Goal: Task Accomplishment & Management: Use online tool/utility

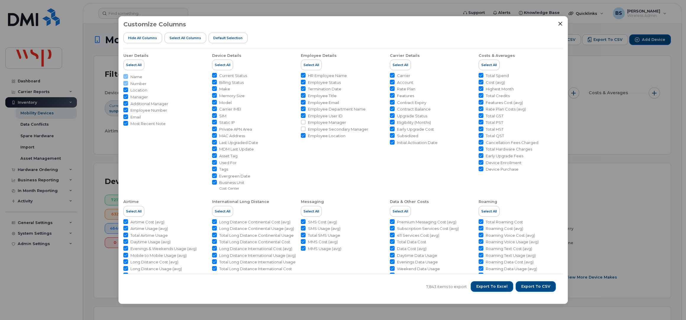
scroll to position [276, 0]
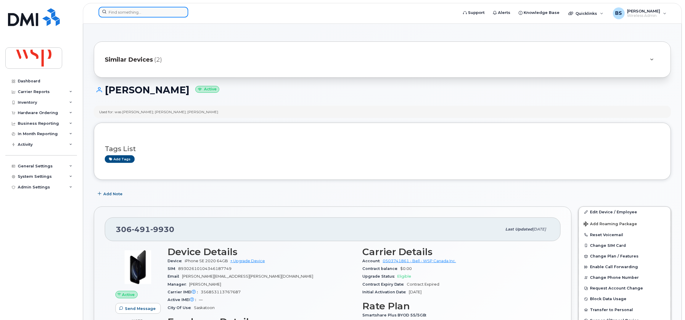
drag, startPoint x: 163, startPoint y: 10, endPoint x: 156, endPoint y: 7, distance: 7.2
click at [162, 10] on input at bounding box center [144, 12] width 90 height 11
paste input "Yasmine Mawhoub"
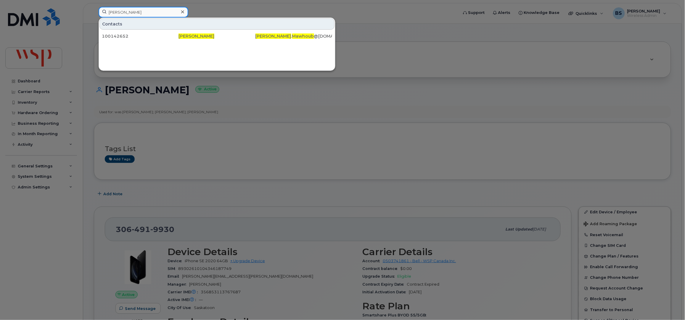
drag, startPoint x: 154, startPoint y: 9, endPoint x: 84, endPoint y: 12, distance: 70.5
click at [94, 10] on div "Yasmine Mawhoub Contacts 100142652 Yasmine Mawhoub Yasmine . Mawhoub @wsp.com" at bounding box center [276, 13] width 365 height 13
paste input "Elizabeth Lemieux"
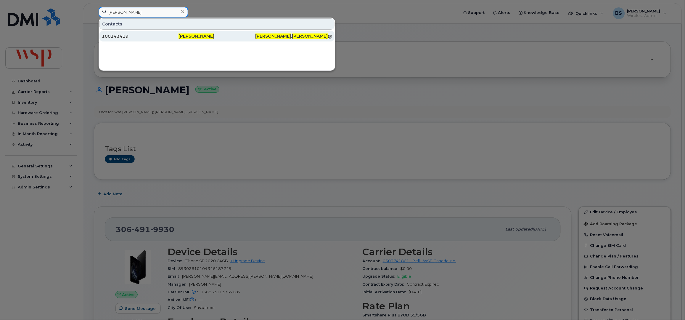
type input "Elizabeth Lemieux"
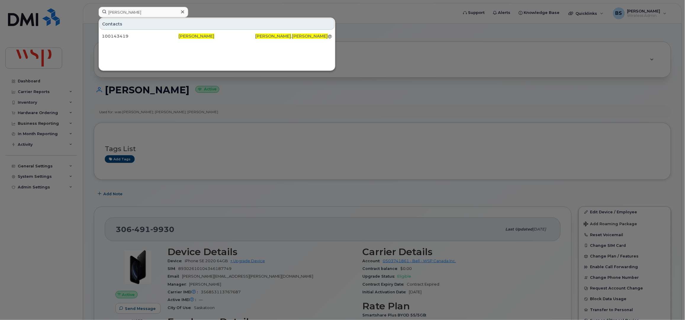
drag, startPoint x: 115, startPoint y: 36, endPoint x: 87, endPoint y: 0, distance: 44.7
click at [115, 35] on div "100143419" at bounding box center [140, 36] width 77 height 6
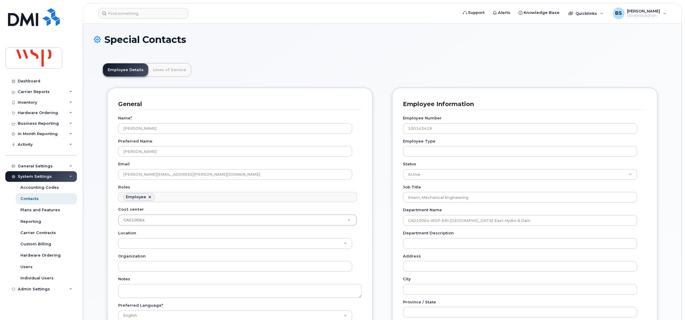
scroll to position [18, 0]
click at [143, 14] on input at bounding box center [144, 13] width 90 height 11
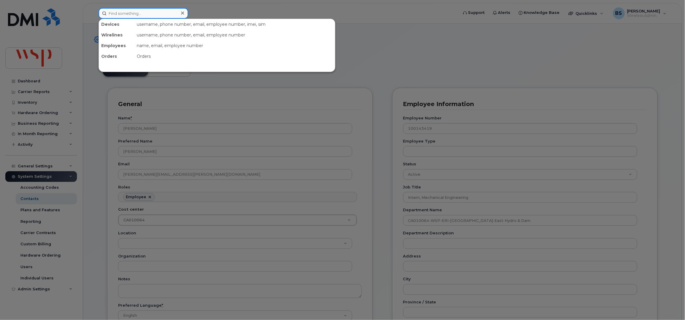
paste input "Edwin Muniz"
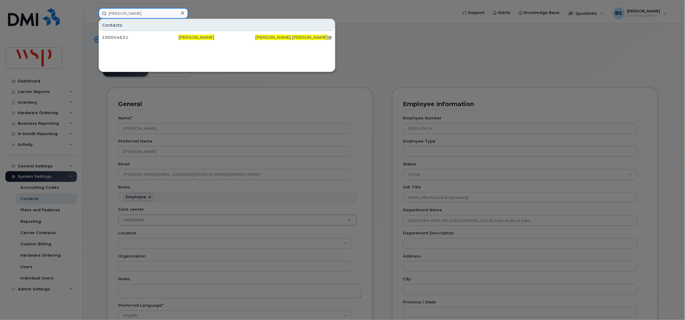
drag, startPoint x: 95, startPoint y: 12, endPoint x: 52, endPoint y: 12, distance: 43.2
click at [94, 12] on div "Edwin Muniz Contacts 100044631 Edwin Muniz Edwin . Muniz @wsp.com" at bounding box center [276, 13] width 365 height 11
paste input "2892513275"
type input "2892513275"
drag, startPoint x: 110, startPoint y: 37, endPoint x: 141, endPoint y: 52, distance: 34.7
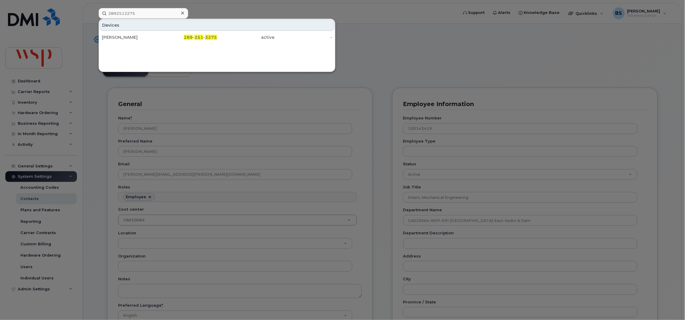
click at [110, 37] on div "CARLEE MEYERS" at bounding box center [131, 37] width 58 height 6
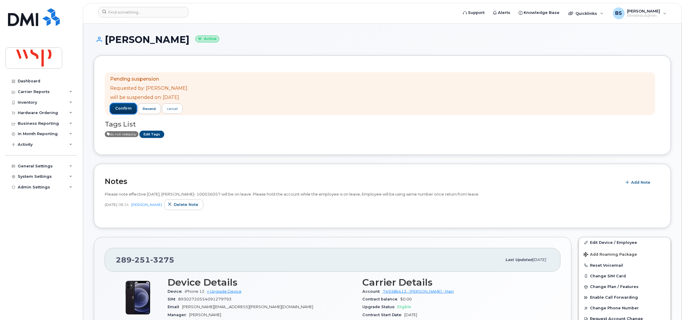
click at [125, 112] on button "confirm" at bounding box center [123, 108] width 27 height 11
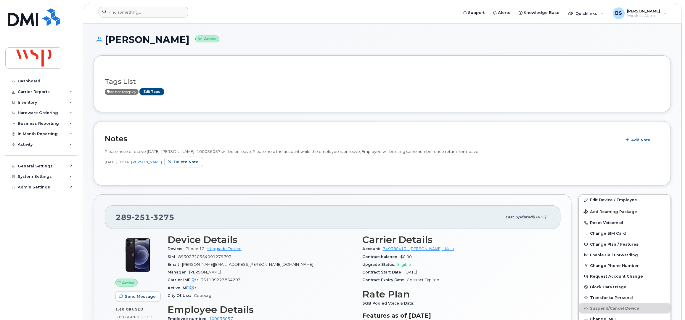
click at [146, 19] on div at bounding box center [276, 13] width 365 height 13
click at [149, 14] on input at bounding box center [144, 12] width 90 height 11
paste input "2508777371"
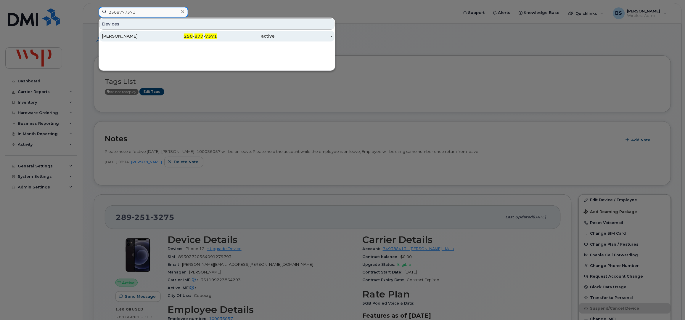
type input "2508777371"
drag, startPoint x: 118, startPoint y: 36, endPoint x: 129, endPoint y: 40, distance: 11.0
click at [118, 36] on div "[PERSON_NAME]" at bounding box center [131, 36] width 58 height 6
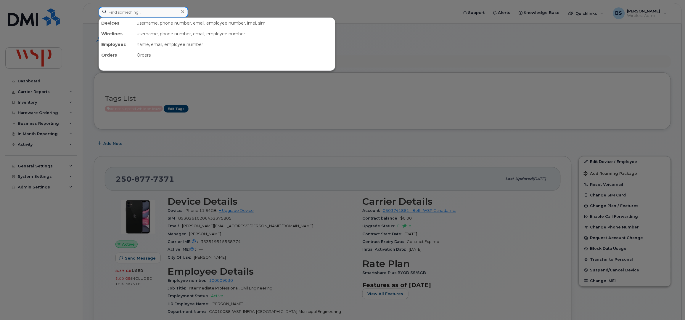
click at [156, 14] on input at bounding box center [144, 12] width 90 height 11
paste input "[PERSON_NAME]"
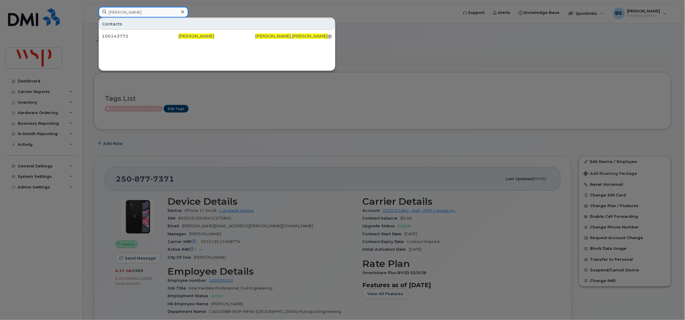
drag, startPoint x: 135, startPoint y: 14, endPoint x: 48, endPoint y: 16, distance: 86.7
click at [94, 16] on div "Ella Hoffman Contacts 100143772 Ella Hoffman Ella . Hoffman @wsp.com" at bounding box center [276, 13] width 365 height 13
paste input "Mikayla Higho"
drag, startPoint x: 59, startPoint y: 12, endPoint x: 40, endPoint y: 17, distance: 19.7
click at [94, 17] on div "Mikayla Higho Contacts 100095697 Mikayla Higho Mikayla . Higho @wsp.com" at bounding box center [276, 13] width 365 height 13
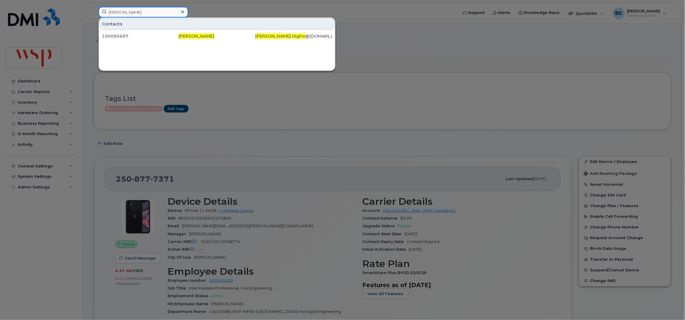
paste input "Clémentine Scott"
click at [146, 12] on input "Clémentine Scott" at bounding box center [144, 12] width 90 height 11
drag, startPoint x: 149, startPoint y: 12, endPoint x: 53, endPoint y: 8, distance: 95.9
click at [94, 7] on div "Clémentine Scott Contacts 100009991 Clémentine Scott clementine.scott@wsp.com" at bounding box center [276, 13] width 365 height 13
paste input "Maylee Eisbrenner"
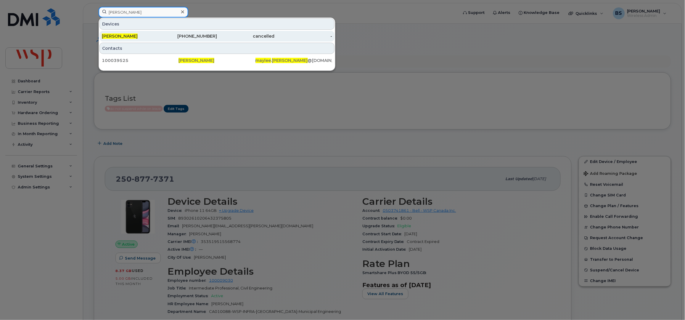
type input "Maylee Eisbrenner"
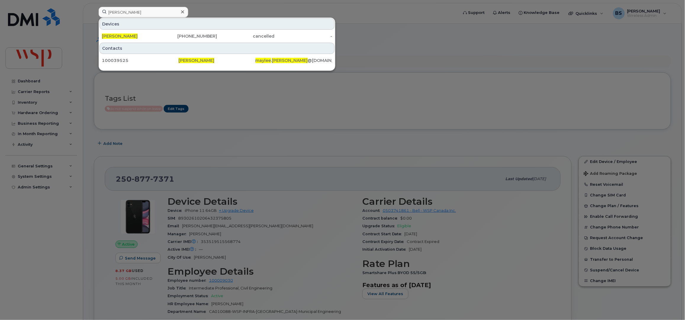
drag, startPoint x: 121, startPoint y: 36, endPoint x: 146, endPoint y: 42, distance: 25.0
click at [121, 36] on span "Maylee Eisbrenner" at bounding box center [120, 35] width 36 height 5
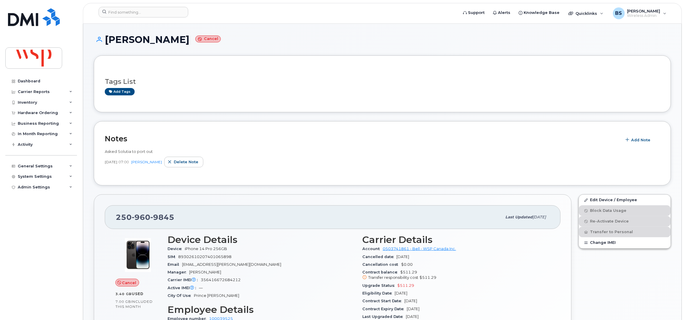
drag, startPoint x: 196, startPoint y: 38, endPoint x: 106, endPoint y: 40, distance: 90.0
click at [107, 41] on h1 "Maylee Eisbrenner Cancel" at bounding box center [382, 39] width 577 height 10
copy h1 "Maylee Eisbrenner"
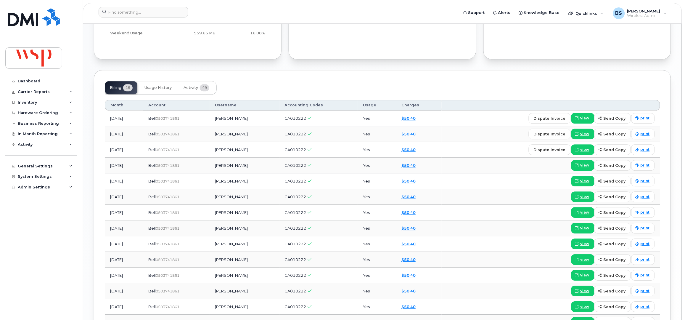
scroll to position [433, 0]
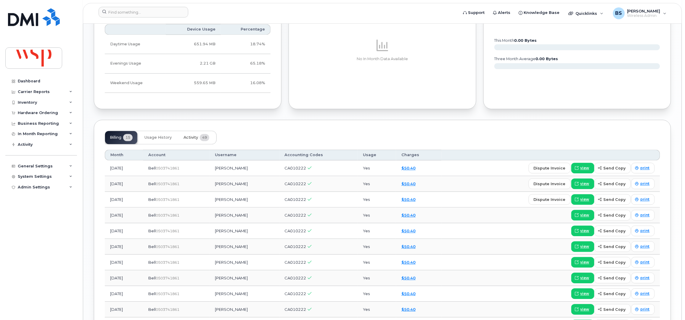
click at [188, 135] on span "Activity" at bounding box center [190, 137] width 14 height 5
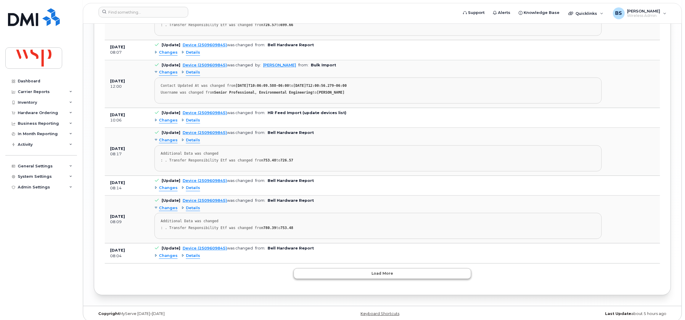
scroll to position [1157, 0]
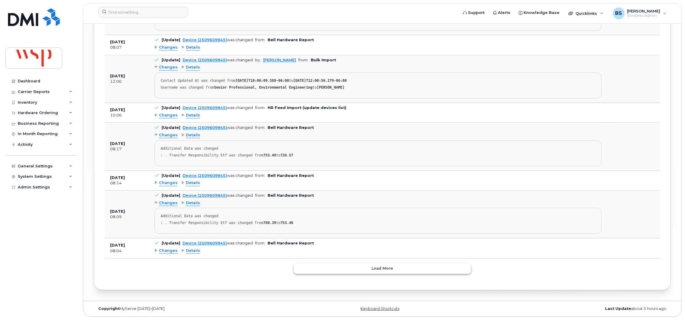
click at [380, 271] on span "Load more" at bounding box center [383, 268] width 22 height 6
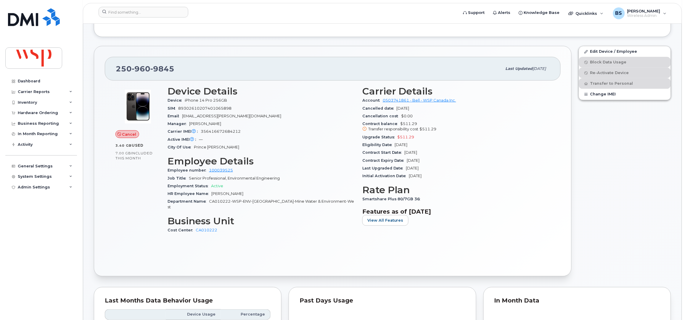
scroll to position [0, 0]
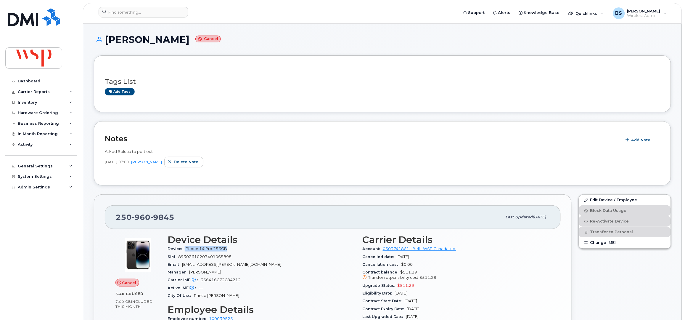
drag, startPoint x: 230, startPoint y: 249, endPoint x: 184, endPoint y: 250, distance: 46.2
click at [184, 250] on div "Device iPhone 14 Pro 256GB" at bounding box center [261, 249] width 188 height 8
copy span "iPhone 14 Pro 256GB"
drag, startPoint x: 220, startPoint y: 281, endPoint x: 201, endPoint y: 279, distance: 19.9
click at [201, 279] on div "Carrier IMEI Carrier IMEI is reported during the last billing cycle or change o…" at bounding box center [261, 280] width 188 height 8
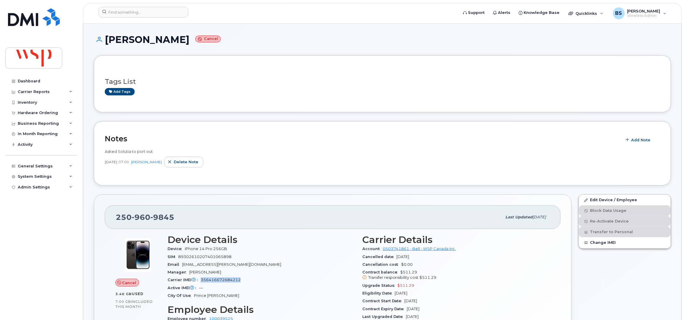
copy span "356416672684212"
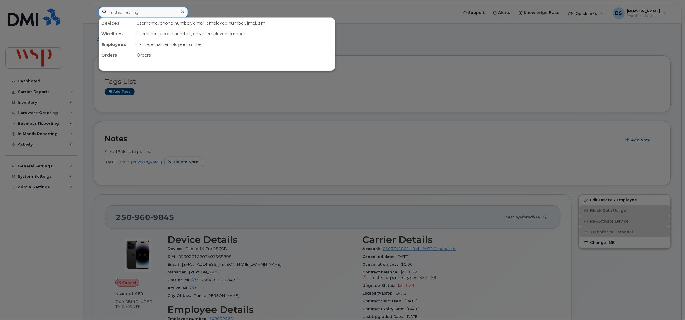
click at [153, 14] on input at bounding box center [144, 12] width 90 height 11
paste input "Annie Cao"
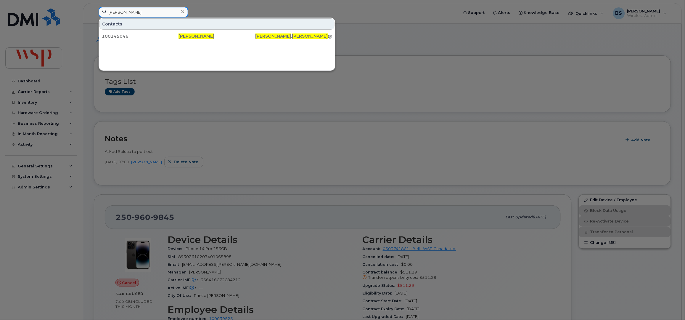
drag, startPoint x: 138, startPoint y: 15, endPoint x: 64, endPoint y: 16, distance: 74.0
click at [94, 16] on div "Annie Cao Contacts 100145046 Annie Cao Annie . Cao @wsp.com" at bounding box center [276, 13] width 365 height 13
paste input "Yanyu Li"
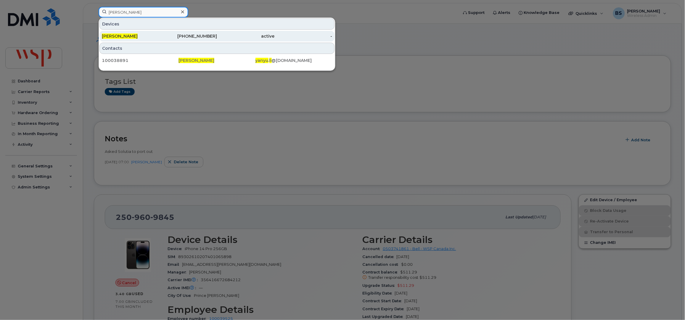
type input "Yanyu Li"
click at [211, 34] on div "204-793-9081" at bounding box center [188, 36] width 58 height 6
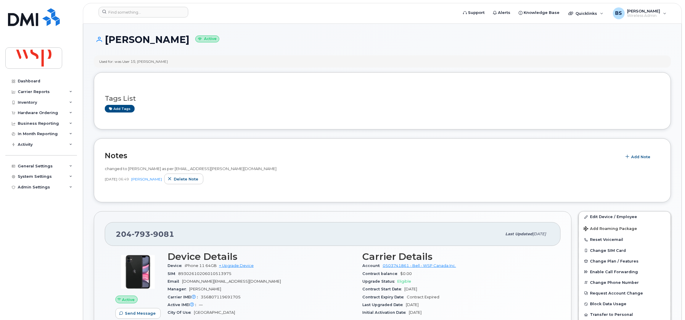
scroll to position [118, 0]
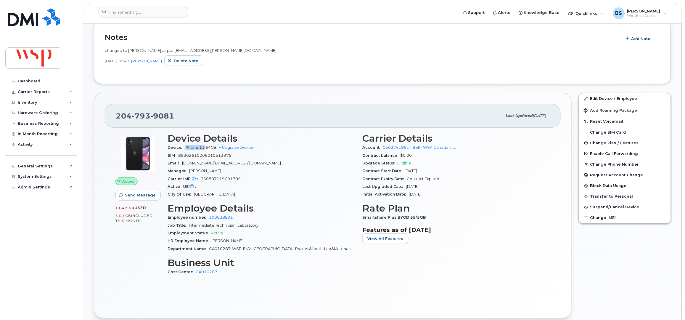
drag, startPoint x: 207, startPoint y: 148, endPoint x: 185, endPoint y: 148, distance: 22.2
click at [185, 148] on span "iPhone 11 64GB" at bounding box center [201, 147] width 32 height 4
copy span "iPhone 11"
drag, startPoint x: 226, startPoint y: 179, endPoint x: 201, endPoint y: 179, distance: 24.9
click at [201, 179] on div "Carrier IMEI Carrier IMEI is reported during the last billing cycle or change o…" at bounding box center [261, 179] width 188 height 8
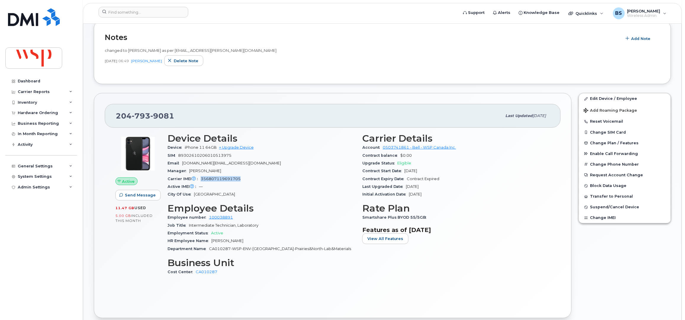
copy span "356807119691705"
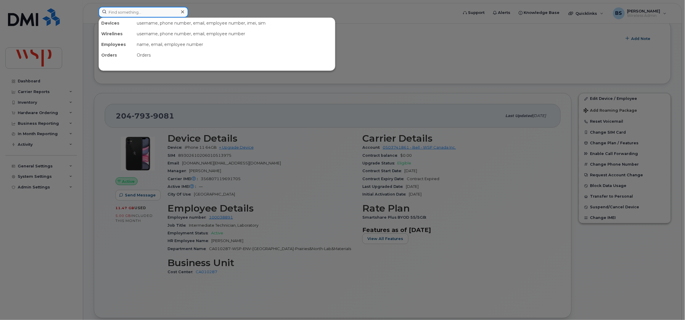
click at [129, 14] on input at bounding box center [144, 12] width 90 height 11
paste input "[PERSON_NAME]"
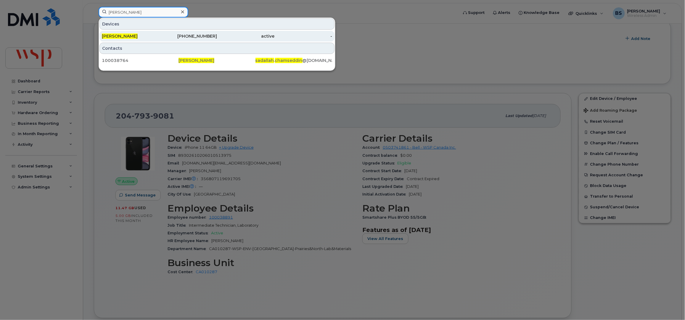
type input "[PERSON_NAME]"
click at [138, 37] on span "SADALLAH CHAMSEDDIN" at bounding box center [120, 35] width 36 height 5
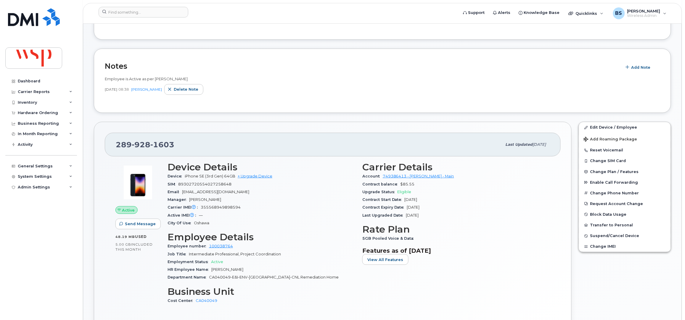
scroll to position [79, 0]
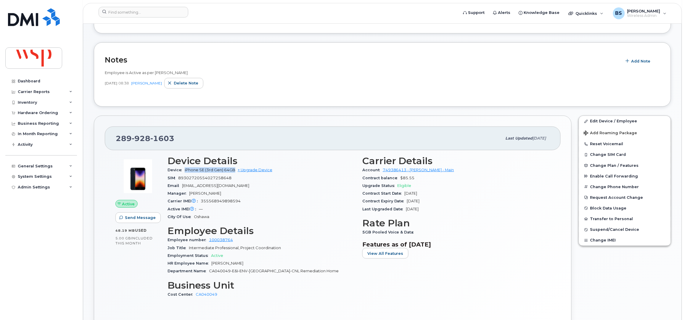
drag, startPoint x: 235, startPoint y: 170, endPoint x: 185, endPoint y: 172, distance: 50.6
click at [185, 172] on div "Device iPhone SE (3rd Gen) 64GB + Upgrade Device" at bounding box center [261, 170] width 188 height 8
copy span "iPhone SE (3rd Gen) 64GB"
click at [215, 200] on span "355568949898594" at bounding box center [221, 201] width 40 height 4
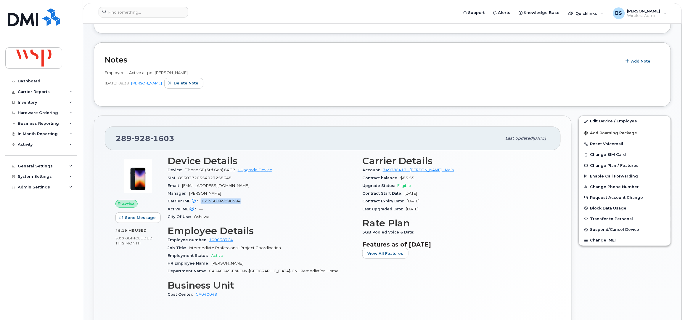
copy span "355568949898594"
click at [125, 12] on input at bounding box center [144, 12] width 90 height 11
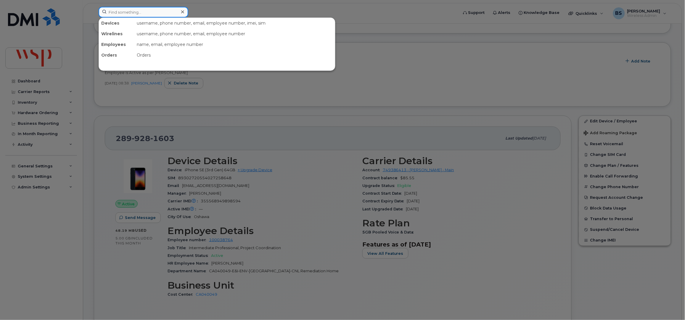
paste input "Kyla Kiland"
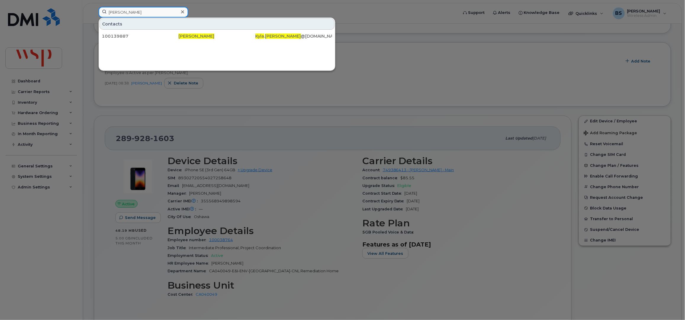
drag, startPoint x: 109, startPoint y: 14, endPoint x: 43, endPoint y: 17, distance: 66.3
click at [94, 14] on div "Kyla Kiland Contacts 100139887 Kyla Kiland Kyla . Kiland @wsp.com" at bounding box center [276, 13] width 365 height 13
paste input "Eliott Paquet"
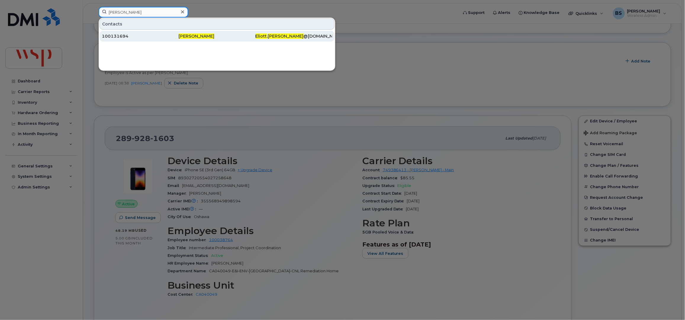
type input "Eliott Paquet"
click at [114, 34] on div "100131694" at bounding box center [140, 36] width 77 height 6
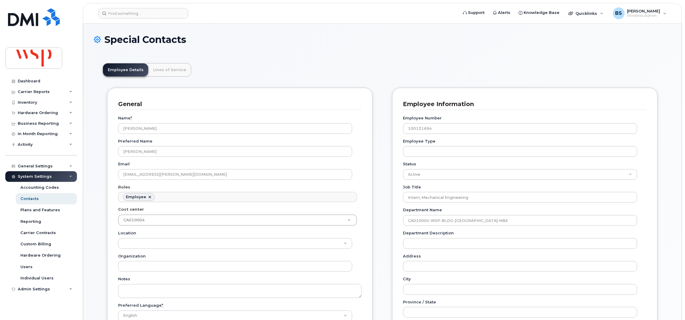
scroll to position [18, 0]
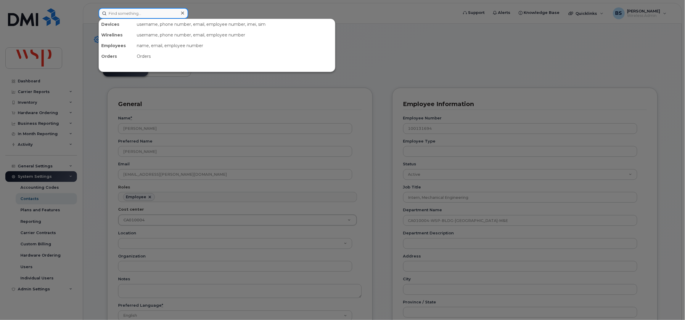
paste input "[PERSON_NAME]"
click at [138, 12] on input at bounding box center [144, 13] width 90 height 11
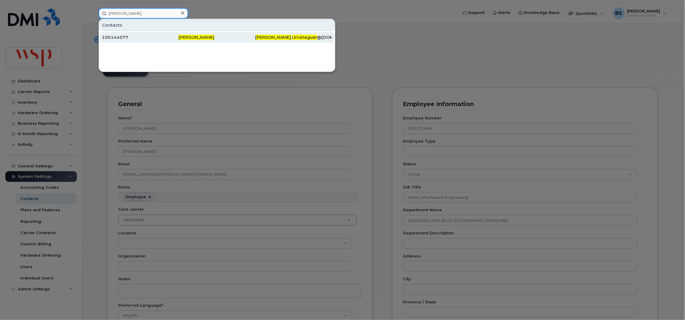
type input "[PERSON_NAME]"
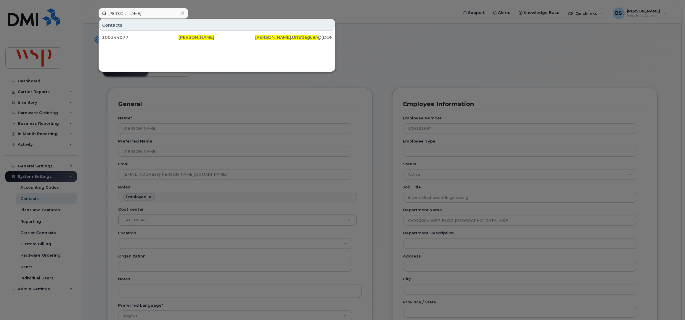
drag, startPoint x: 118, startPoint y: 38, endPoint x: 106, endPoint y: 1, distance: 38.0
click at [118, 37] on div "100144077" at bounding box center [140, 37] width 77 height 6
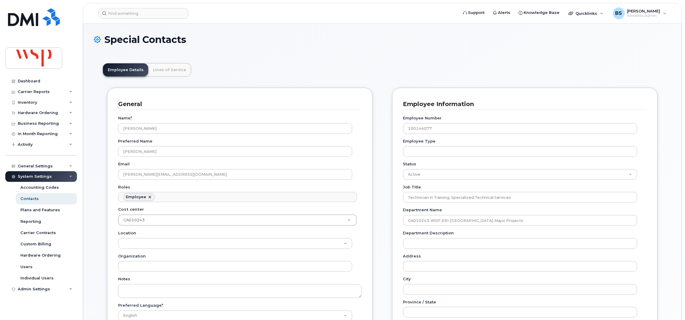
scroll to position [18, 0]
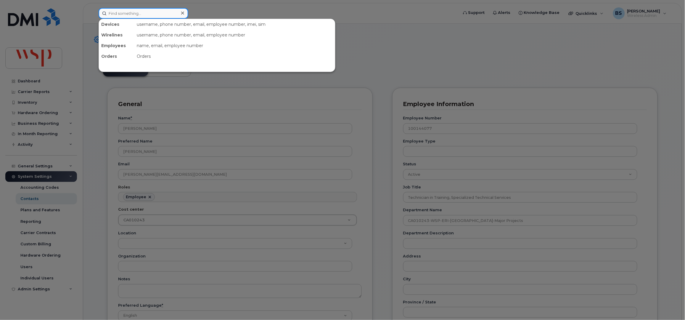
paste input "[PERSON_NAME]"
drag, startPoint x: 155, startPoint y: 16, endPoint x: 125, endPoint y: 16, distance: 29.9
click at [126, 16] on input "[PERSON_NAME]" at bounding box center [144, 13] width 90 height 11
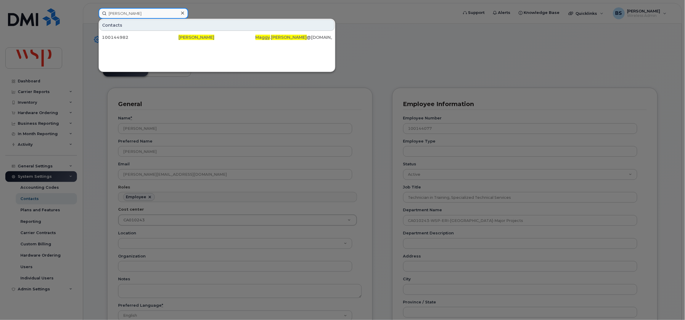
paste input "[PERSON_NAME]"
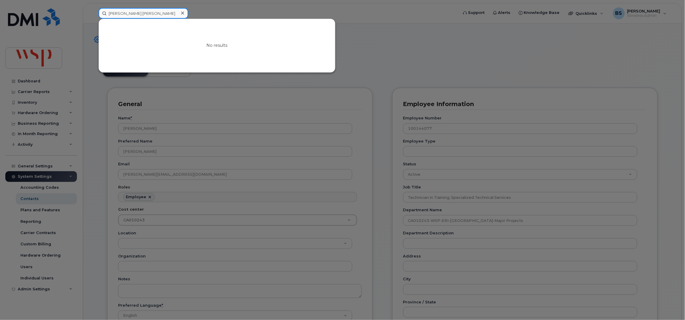
type input "[PERSON_NAME] [PERSON_NAME]"
click at [181, 13] on icon at bounding box center [182, 13] width 3 height 5
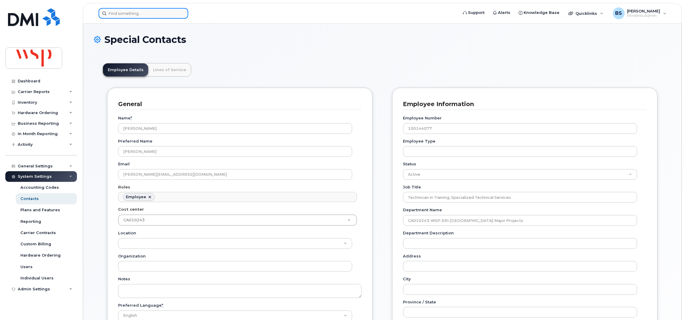
click at [169, 14] on input at bounding box center [144, 13] width 90 height 11
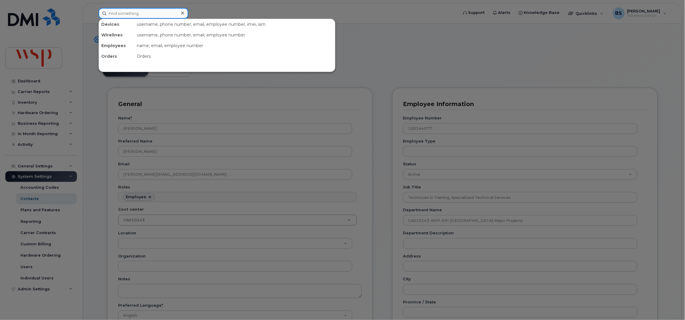
paste input "[PERSON_NAME]"
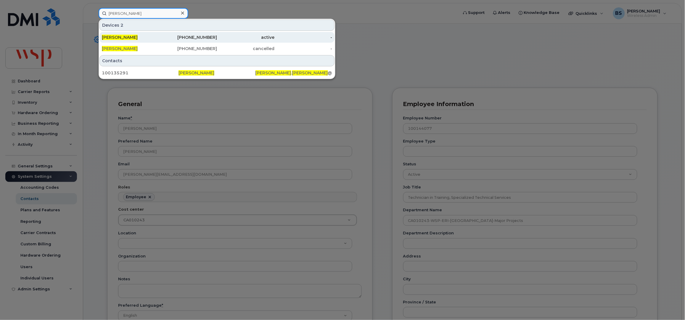
type input "[PERSON_NAME]"
click at [133, 36] on span "[PERSON_NAME]" at bounding box center [120, 37] width 36 height 5
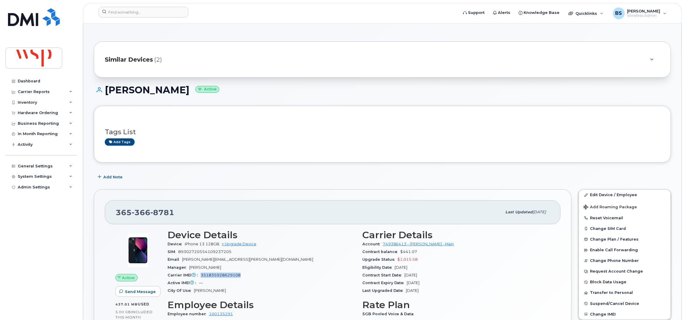
drag, startPoint x: 246, startPoint y: 274, endPoint x: 202, endPoint y: 275, distance: 44.7
click at [202, 275] on div "Carrier IMEI Carrier IMEI is reported during the last billing cycle or change o…" at bounding box center [261, 275] width 188 height 8
copy span "351835928629108"
drag, startPoint x: 205, startPoint y: 245, endPoint x: 185, endPoint y: 246, distance: 20.8
click at [185, 246] on div "Device iPhone 13 128GB + Upgrade Device" at bounding box center [261, 244] width 188 height 8
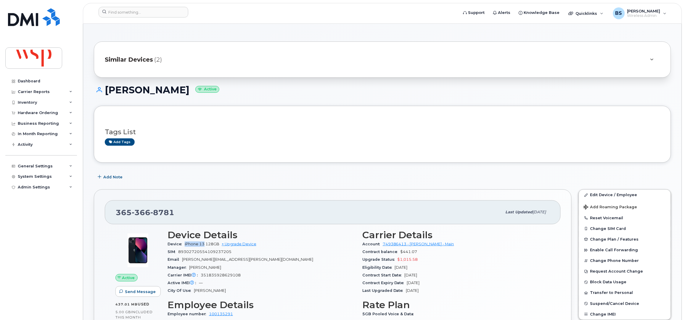
copy span "iPhone 13"
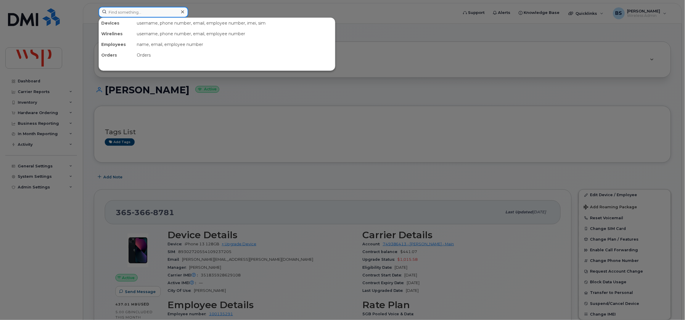
click at [128, 14] on input at bounding box center [144, 12] width 90 height 11
paste input "Noah Beach"
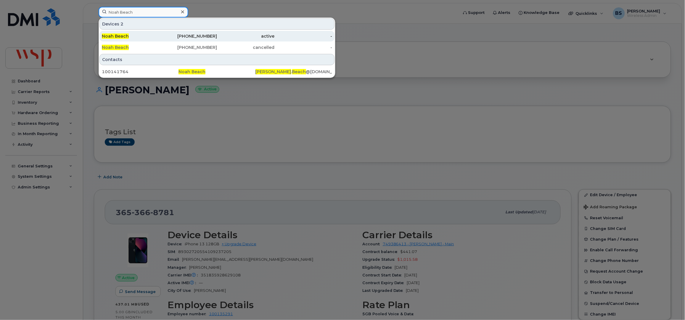
type input "Noah Beach"
click at [200, 36] on div "587-341-6754" at bounding box center [188, 36] width 58 height 6
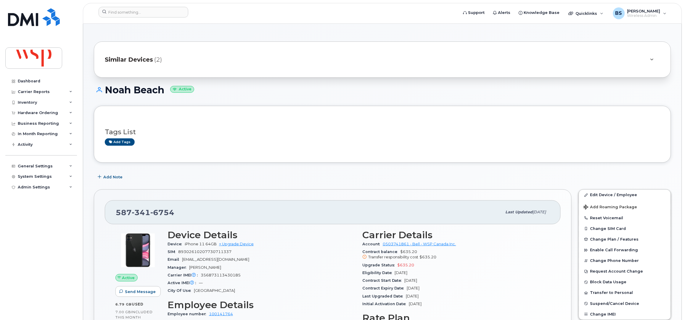
scroll to position [39, 0]
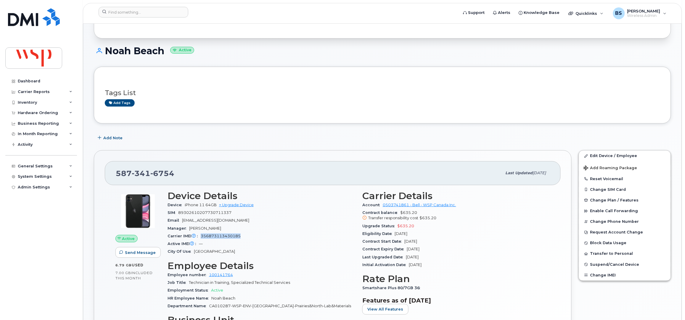
drag, startPoint x: 242, startPoint y: 237, endPoint x: 202, endPoint y: 238, distance: 40.5
click at [202, 238] on div "Carrier IMEI Carrier IMEI is reported during the last billing cycle or change o…" at bounding box center [261, 236] width 188 height 8
copy span "356873113430185"
drag, startPoint x: 204, startPoint y: 205, endPoint x: 183, endPoint y: 206, distance: 20.7
click at [183, 206] on div "Device iPhone 11 64GB + Upgrade Device" at bounding box center [261, 205] width 188 height 8
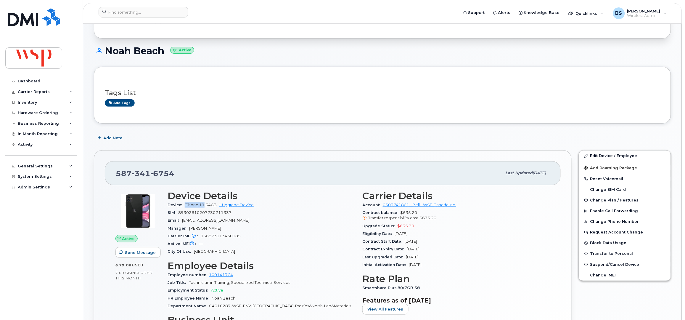
copy span "iPhone 11"
click at [120, 14] on input at bounding box center [144, 12] width 90 height 11
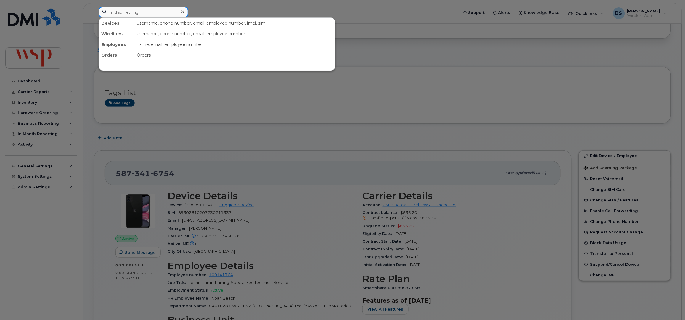
paste input "Sadie Berzins"
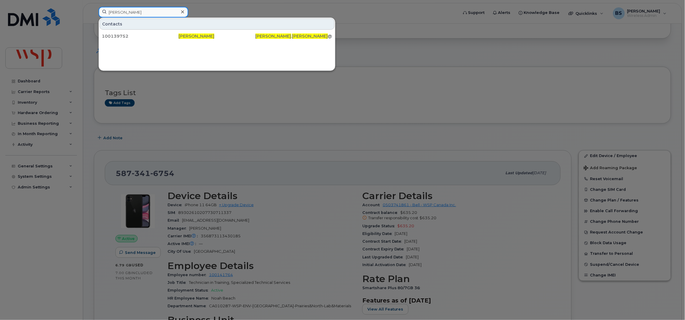
drag, startPoint x: 142, startPoint y: 14, endPoint x: 76, endPoint y: 14, distance: 66.0
click at [94, 14] on div "Sadie Berzins Contacts 100139752 Sadie Berzins Sadie . Berzins @Architecture49.…" at bounding box center [276, 13] width 365 height 13
paste input "Ella Daniel"
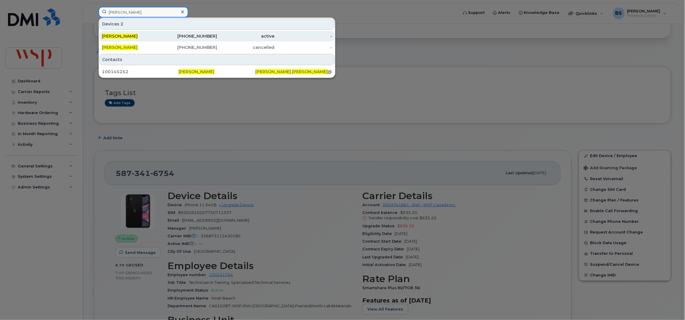
type input "Ella Daniels"
click at [192, 36] on div "416-418-7574" at bounding box center [188, 36] width 58 height 6
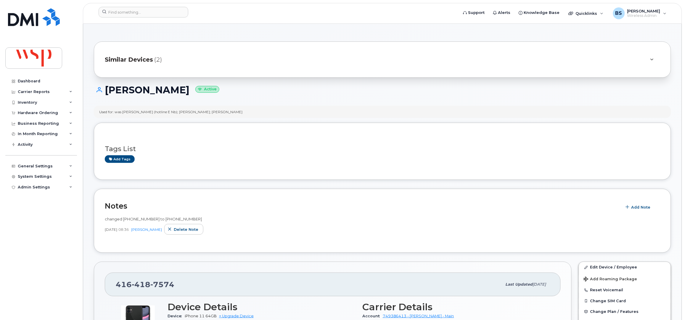
scroll to position [197, 0]
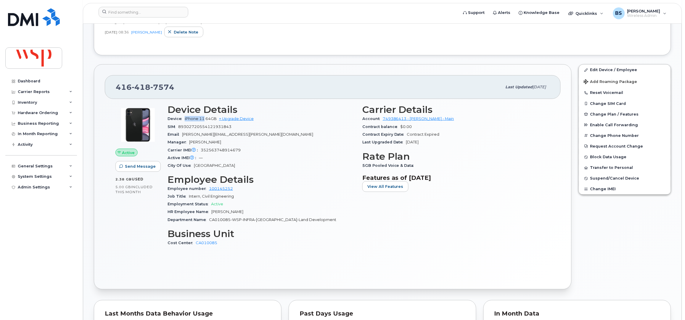
drag, startPoint x: 204, startPoint y: 119, endPoint x: 183, endPoint y: 121, distance: 21.4
click at [183, 121] on div "Device iPhone 11 64GB + Upgrade Device" at bounding box center [261, 119] width 188 height 8
copy span "iPhone 11"
drag, startPoint x: 245, startPoint y: 147, endPoint x: 166, endPoint y: 149, distance: 79.3
click at [166, 149] on div "Device Details Device iPhone 11 64GB + Upgrade Device SIM 89302720554121931843 …" at bounding box center [261, 178] width 195 height 154
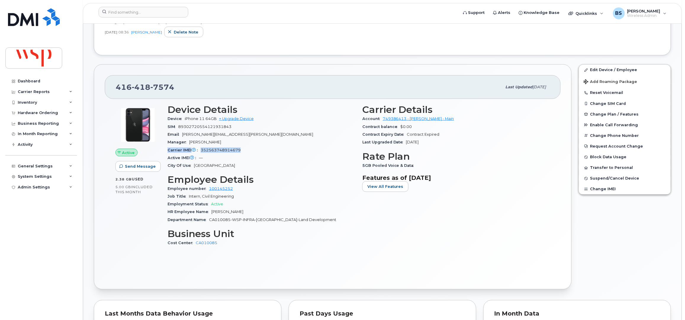
copy div "Carrier IMEI Carrier IMEI is reported during the last billing cycle or change o…"
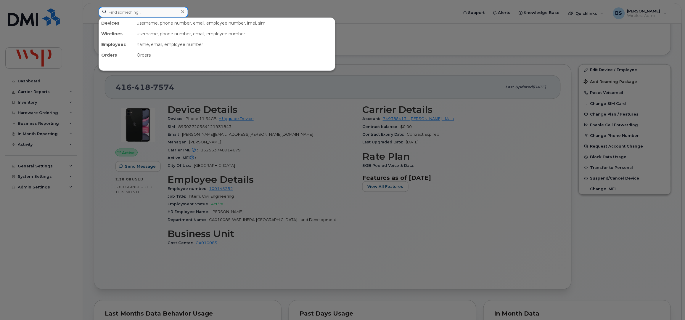
click at [131, 9] on input at bounding box center [144, 12] width 90 height 11
paste input "Irelyn Spelt"
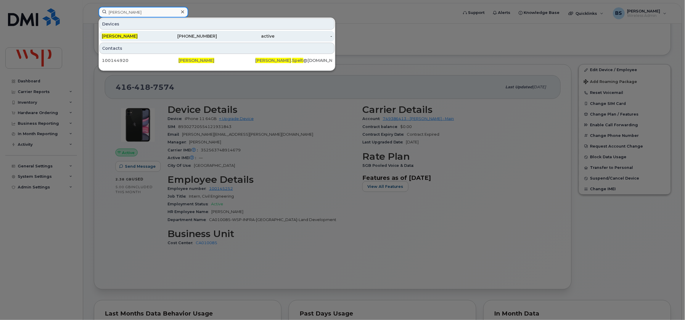
type input "Irelyn Spelt"
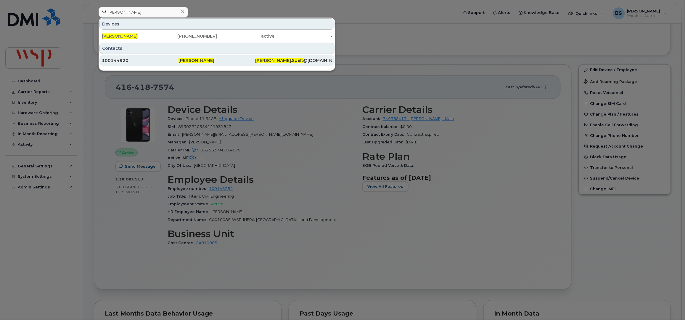
drag, startPoint x: 119, startPoint y: 36, endPoint x: 229, endPoint y: 63, distance: 113.6
click at [119, 36] on span "Irelyn Spelt" at bounding box center [120, 35] width 36 height 5
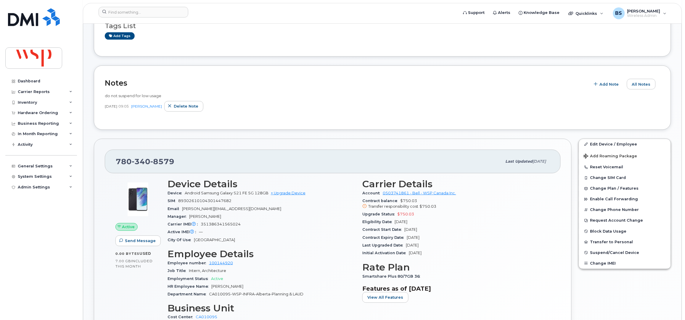
scroll to position [79, 0]
click at [219, 221] on span "351386341565024" at bounding box center [221, 223] width 40 height 4
copy span "351386341565024"
drag, startPoint x: 240, startPoint y: 193, endPoint x: 202, endPoint y: 192, distance: 38.5
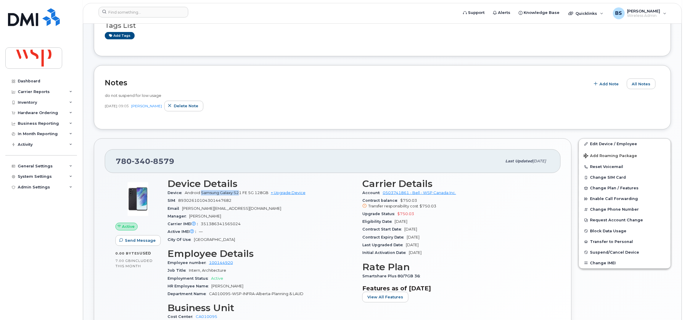
click at [202, 192] on span "Android Samsung Galaxy S21 FE 5G 128GB" at bounding box center [227, 192] width 84 height 4
copy span "Samsung Galaxy S2"
paste input "[PERSON_NAME]"
click at [126, 13] on input at bounding box center [144, 12] width 90 height 11
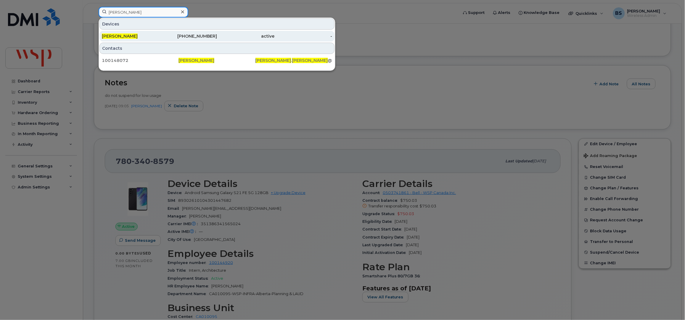
type input "[PERSON_NAME]"
drag, startPoint x: 112, startPoint y: 36, endPoint x: 117, endPoint y: 36, distance: 5.7
click at [112, 36] on span "[PERSON_NAME]" at bounding box center [120, 35] width 36 height 5
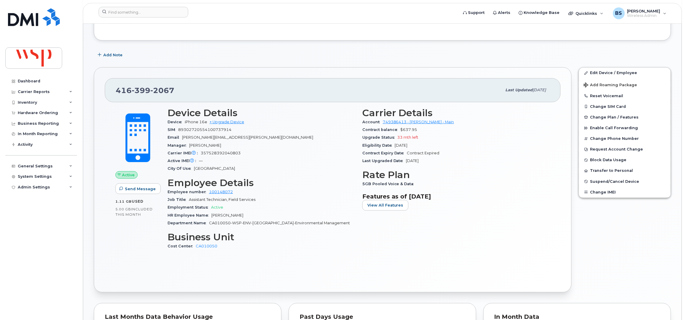
scroll to position [79, 0]
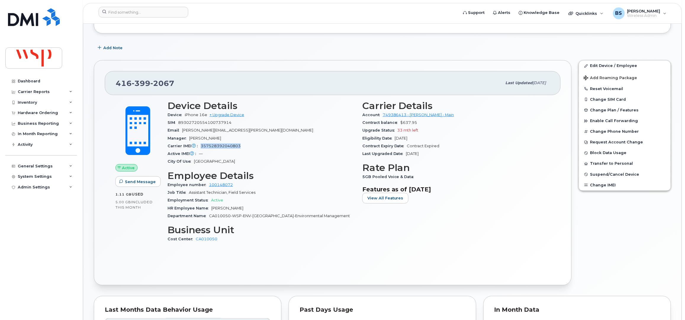
drag, startPoint x: 244, startPoint y: 145, endPoint x: 202, endPoint y: 148, distance: 42.4
click at [202, 148] on div "Carrier IMEI Carrier IMEI is reported during the last billing cycle or change o…" at bounding box center [261, 146] width 188 height 8
copy span "357528392040803"
drag, startPoint x: 206, startPoint y: 115, endPoint x: 185, endPoint y: 117, distance: 21.1
click at [185, 117] on div "Device iPhone 16e + Upgrade Device" at bounding box center [261, 115] width 188 height 8
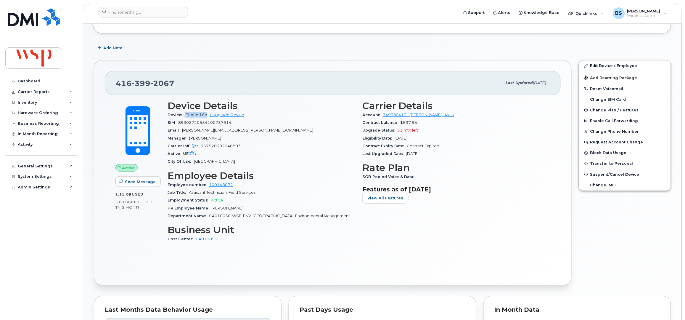
drag, startPoint x: 207, startPoint y: 116, endPoint x: 185, endPoint y: 117, distance: 22.6
click at [185, 117] on div "Device iPhone 16e + Upgrade Device" at bounding box center [261, 115] width 188 height 8
copy span "iPhone 16e"
paste input "Alexandre Belleau"
click at [141, 15] on input "Alexandre Belleau" at bounding box center [144, 12] width 90 height 11
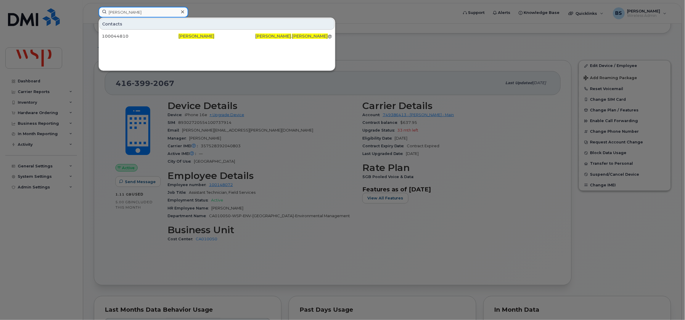
paste input "Simon Pilon"
drag, startPoint x: 144, startPoint y: 14, endPoint x: 61, endPoint y: 12, distance: 82.9
click at [94, 12] on div "Simon Pilon Contacts 100044810 Alexandre Belleau Alexandre . Belleau @wsp.com" at bounding box center [276, 13] width 365 height 13
click at [151, 14] on input "Simon Pilon" at bounding box center [144, 12] width 90 height 11
drag, startPoint x: 127, startPoint y: 14, endPoint x: 57, endPoint y: 15, distance: 69.8
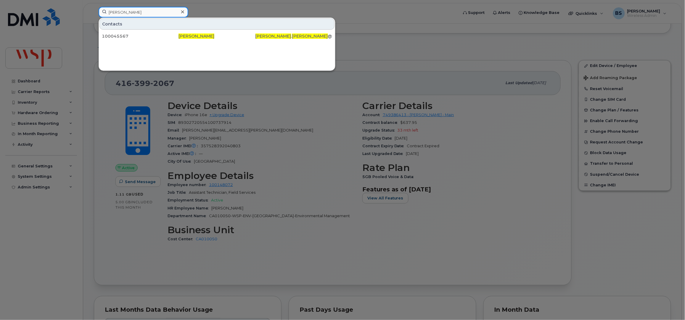
click at [94, 14] on div "Simon Pilon Contacts 100045567 Simon Pilon simon . pilon @wsp.com" at bounding box center [276, 13] width 365 height 13
paste input "Amy Darling"
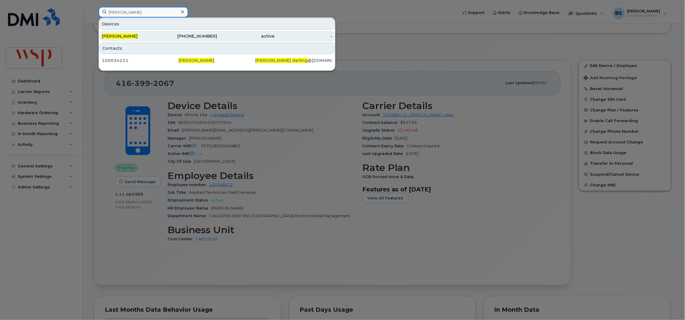
type input "Amy Darling"
click at [121, 35] on span "Amy Darling" at bounding box center [120, 35] width 36 height 5
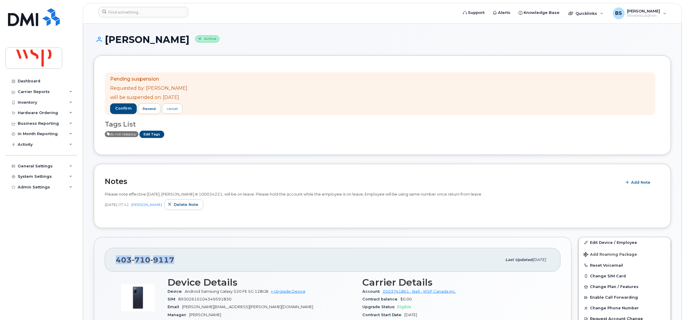
drag, startPoint x: 115, startPoint y: 264, endPoint x: 114, endPoint y: 257, distance: 6.5
click at [111, 265] on div "[PHONE_NUMBER] Last updated [DATE]" at bounding box center [333, 260] width 456 height 24
click at [130, 17] on input at bounding box center [144, 12] width 90 height 11
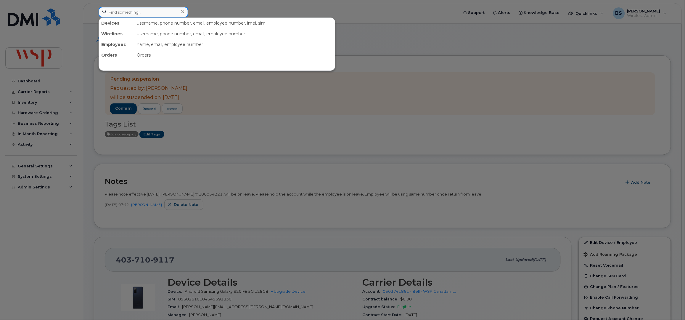
paste input "[PERSON_NAME]"
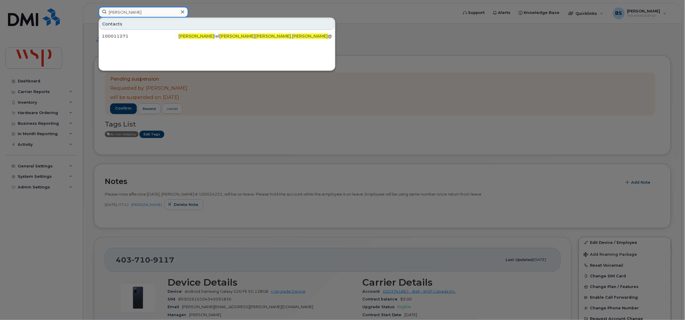
type input "[PERSON_NAME]"
click at [116, 36] on div "100011271" at bounding box center [140, 36] width 77 height 6
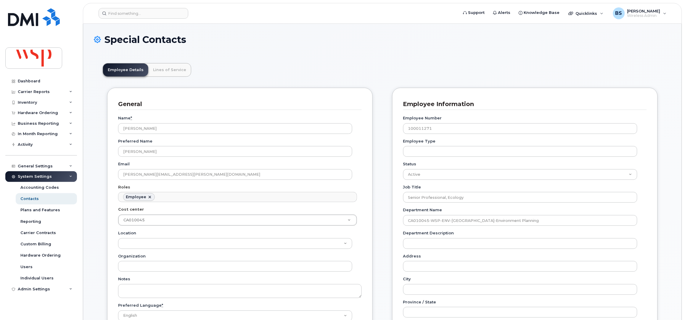
scroll to position [18, 0]
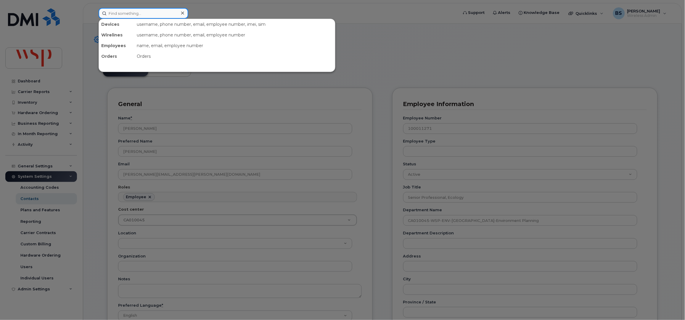
click at [144, 15] on input at bounding box center [144, 13] width 90 height 11
paste input "[PERSON_NAME]"
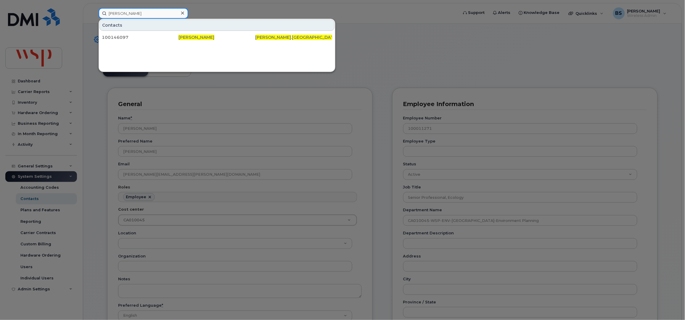
paste input "[PERSON_NAME]"
drag, startPoint x: 66, startPoint y: 14, endPoint x: 35, endPoint y: 17, distance: 31.1
click at [94, 17] on div "[PERSON_NAME] Contacts 100146097 [PERSON_NAME] [PERSON_NAME] . Suva @[DOMAIN_NA…" at bounding box center [276, 13] width 365 height 11
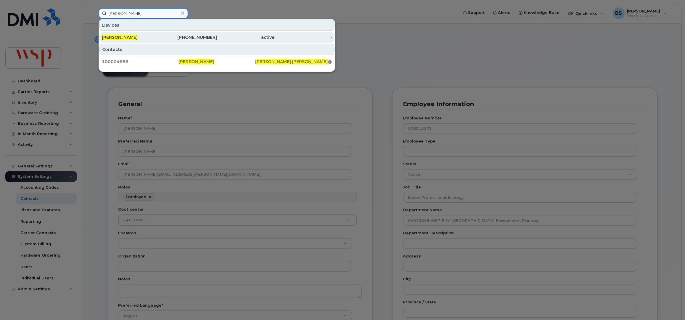
type input "[PERSON_NAME]"
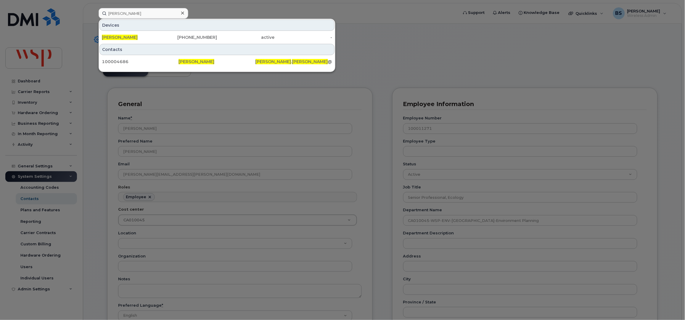
drag, startPoint x: 128, startPoint y: 37, endPoint x: 165, endPoint y: 46, distance: 38.1
click at [128, 37] on span "[PERSON_NAME]" at bounding box center [120, 37] width 36 height 5
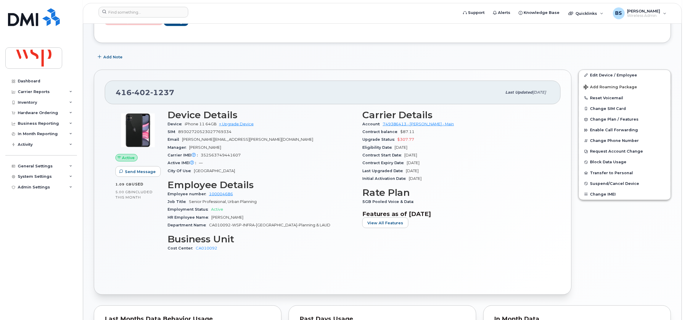
scroll to position [118, 0]
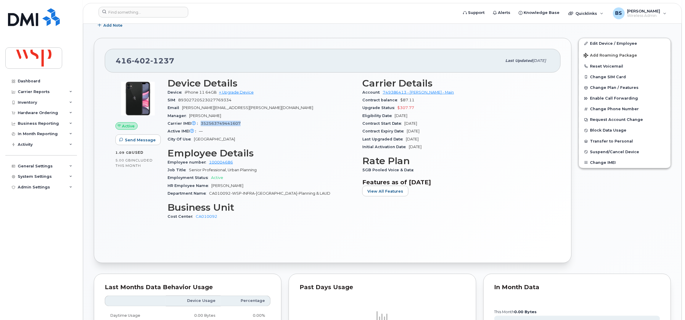
drag, startPoint x: 247, startPoint y: 120, endPoint x: 197, endPoint y: 125, distance: 49.7
click at [198, 125] on div "Carrier IMEI Carrier IMEI is reported during the last billing cycle or change o…" at bounding box center [261, 124] width 188 height 8
copy span "352563749441607"
drag, startPoint x: 204, startPoint y: 91, endPoint x: 183, endPoint y: 93, distance: 20.8
click at [183, 93] on div "Device iPhone 11 64GB + Upgrade Device" at bounding box center [261, 92] width 188 height 8
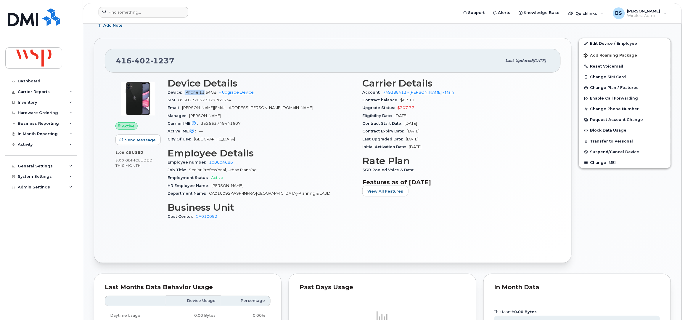
copy span "iPhone 11"
click at [137, 11] on input at bounding box center [144, 12] width 90 height 11
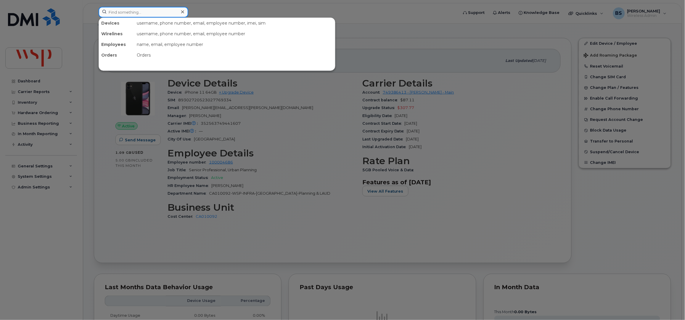
paste input "[PERSON_NAME]"
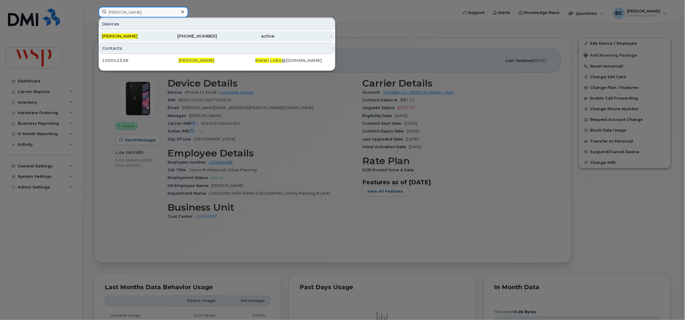
type input "[PERSON_NAME]"
click at [118, 35] on span "[PERSON_NAME]" at bounding box center [120, 35] width 36 height 5
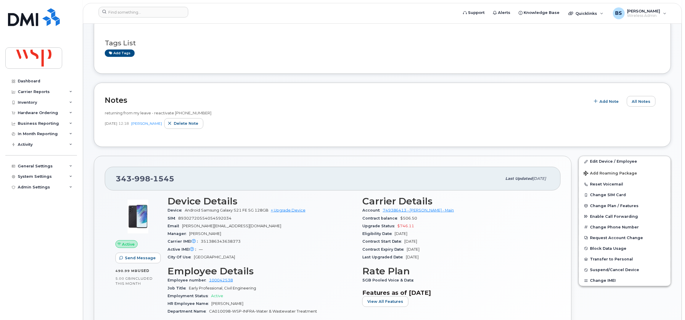
scroll to position [79, 0]
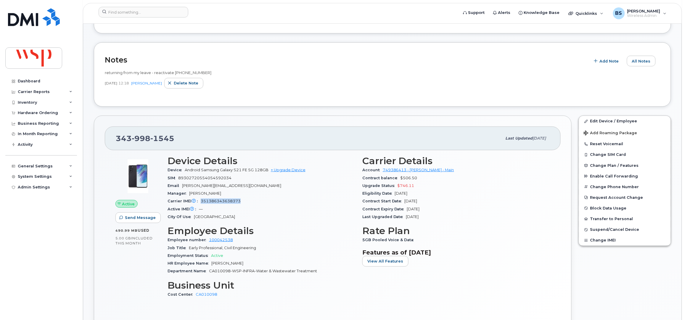
drag, startPoint x: 243, startPoint y: 203, endPoint x: 199, endPoint y: 203, distance: 43.8
click at [199, 203] on div "Carrier IMEI Carrier IMEI is reported during the last billing cycle or change o…" at bounding box center [261, 201] width 188 height 8
copy span "351386343638373"
drag, startPoint x: 247, startPoint y: 169, endPoint x: 201, endPoint y: 170, distance: 45.9
click at [201, 170] on span "Android Samsung Galaxy S21 FE 5G 128GB" at bounding box center [227, 169] width 84 height 4
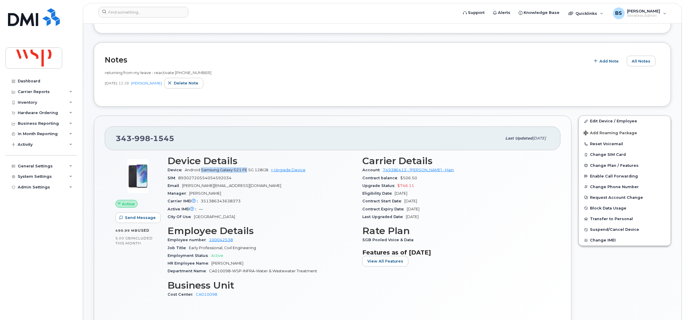
copy span "Samsung Galaxy S21 FE"
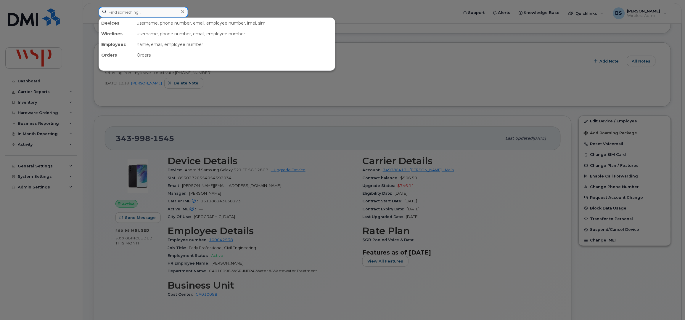
click at [124, 14] on input at bounding box center [144, 12] width 90 height 11
paste input "Carina Chan"
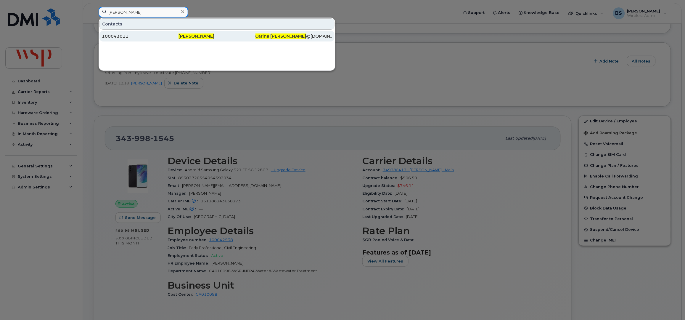
type input "Carina Chan"
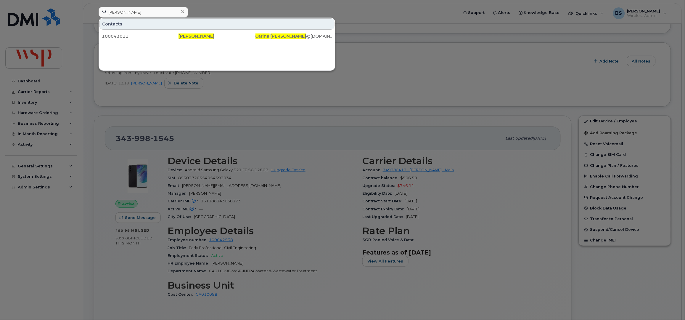
drag, startPoint x: 116, startPoint y: 33, endPoint x: 100, endPoint y: 7, distance: 30.9
click at [116, 33] on div "100043011" at bounding box center [140, 36] width 77 height 6
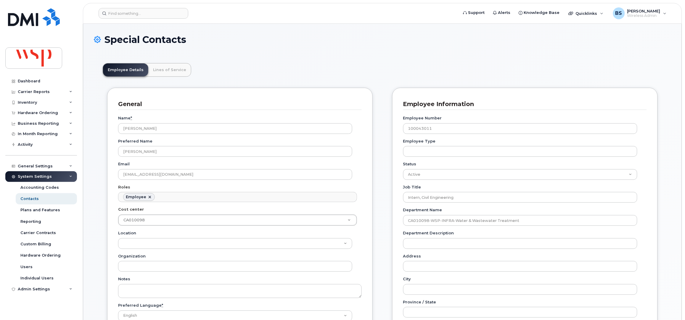
scroll to position [18, 0]
click at [140, 12] on input at bounding box center [144, 13] width 90 height 11
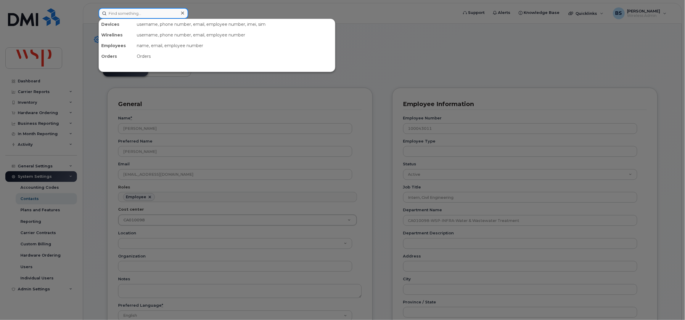
paste input "7803709657"
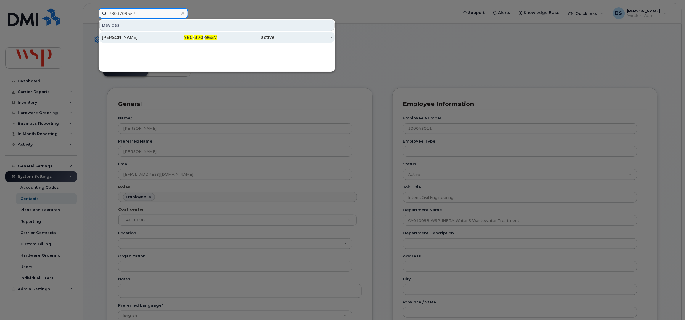
type input "7803709657"
drag, startPoint x: 115, startPoint y: 36, endPoint x: 148, endPoint y: 34, distance: 33.8
click at [114, 36] on div "[PERSON_NAME]" at bounding box center [131, 37] width 58 height 6
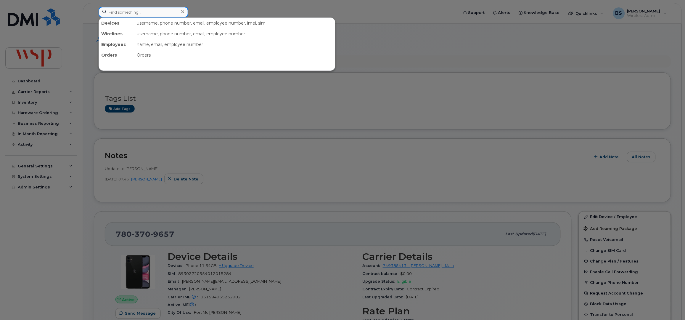
click at [160, 14] on input at bounding box center [144, 12] width 90 height 11
paste input "7803709657"
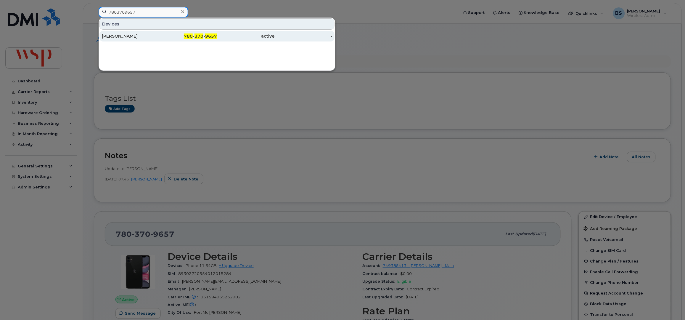
type input "7803709657"
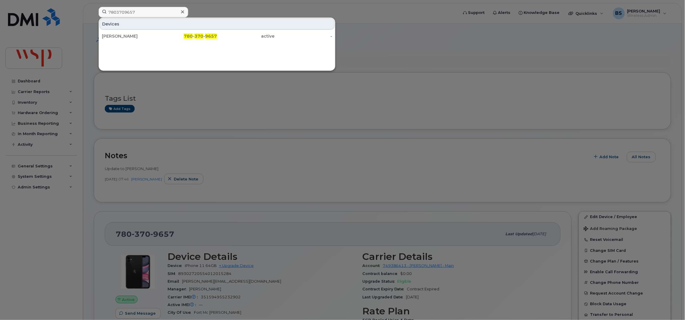
drag, startPoint x: 114, startPoint y: 34, endPoint x: 220, endPoint y: 64, distance: 109.9
click at [114, 34] on div "[PERSON_NAME]" at bounding box center [131, 36] width 58 height 6
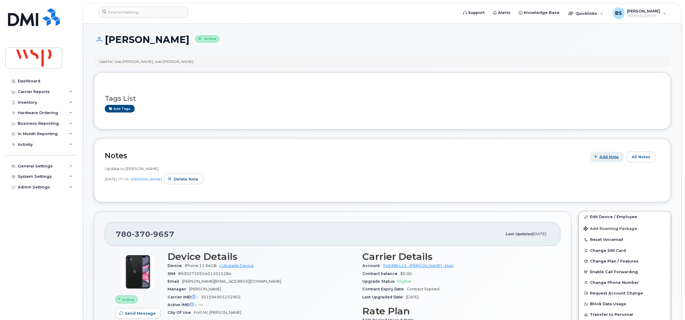
click at [614, 157] on span "Add Note" at bounding box center [608, 157] width 19 height 6
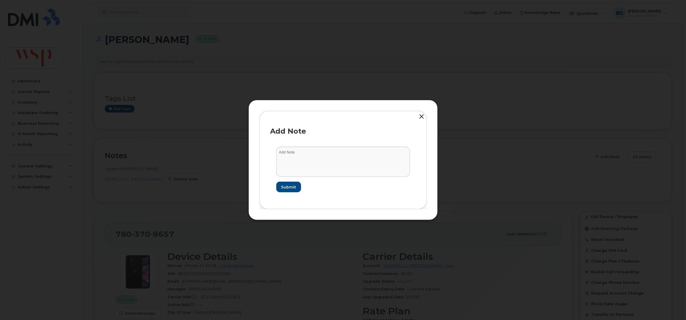
click at [592, 152] on button "Add Note" at bounding box center [609, 157] width 34 height 11
drag, startPoint x: 641, startPoint y: 151, endPoint x: 624, endPoint y: 161, distance: 20.3
drag, startPoint x: 624, startPoint y: 161, endPoint x: 365, endPoint y: 171, distance: 258.8
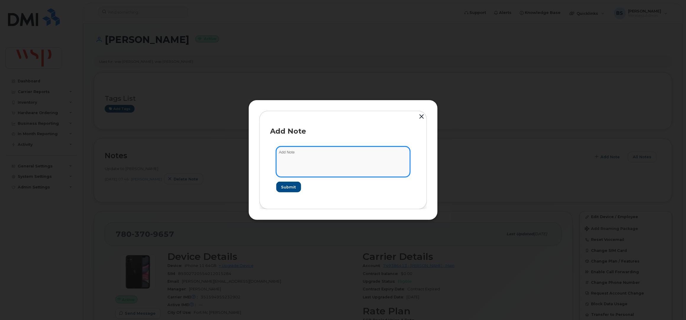
click at [365, 171] on textarea at bounding box center [343, 161] width 134 height 30
type textarea "internal Port to Bell"
drag, startPoint x: 295, startPoint y: 186, endPoint x: 344, endPoint y: 176, distance: 49.7
click at [294, 184] on span "Submit" at bounding box center [288, 187] width 15 height 6
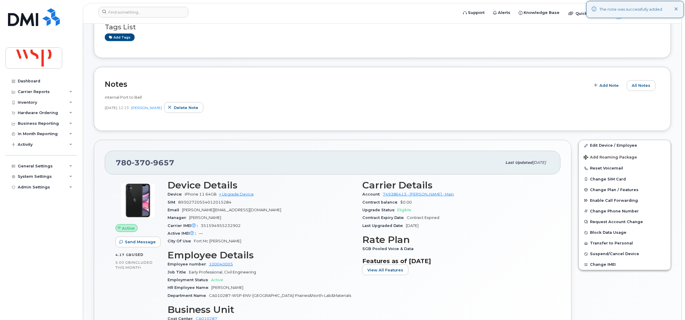
scroll to position [79, 0]
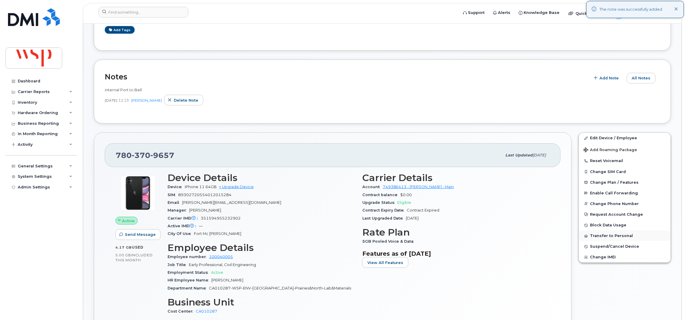
click at [595, 238] on button "Transfer to Personal" at bounding box center [625, 235] width 92 height 11
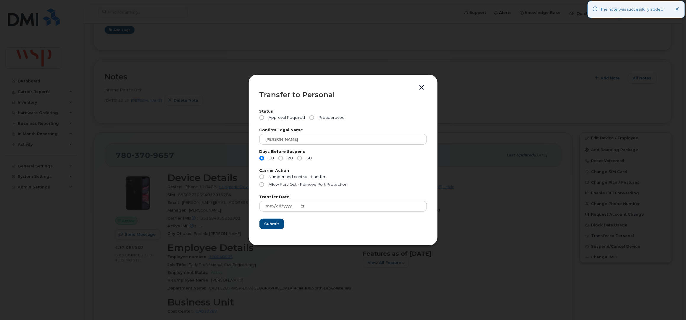
drag, startPoint x: 305, startPoint y: 159, endPoint x: 305, endPoint y: 155, distance: 4.7
click at [306, 159] on span "30" at bounding box center [308, 158] width 8 height 5
click at [302, 159] on input "30" at bounding box center [299, 158] width 5 height 5
radio input "true"
click at [323, 119] on span "Preapproved" at bounding box center [331, 117] width 28 height 5
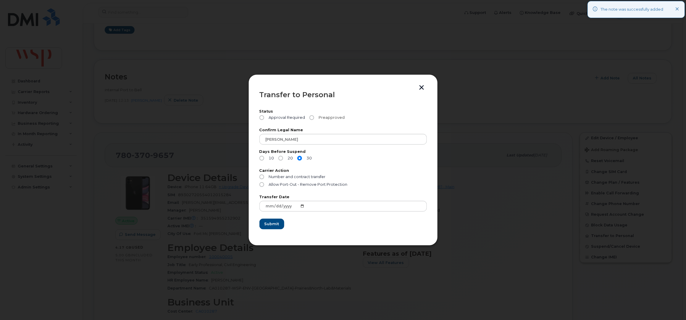
click at [314, 119] on input "Preapproved" at bounding box center [312, 117] width 5 height 5
radio input "true"
click at [295, 184] on span "Allow Port-Out - Remove Port Protection" at bounding box center [308, 184] width 79 height 4
click at [264, 184] on input "Allow Port-Out - Remove Port Protection" at bounding box center [262, 184] width 5 height 5
radio input "true"
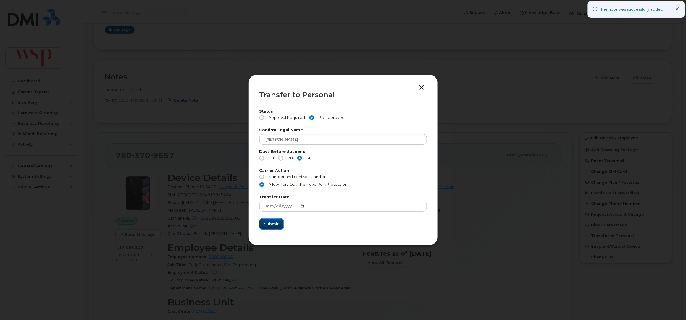
click at [273, 223] on span "Submit" at bounding box center [271, 224] width 15 height 6
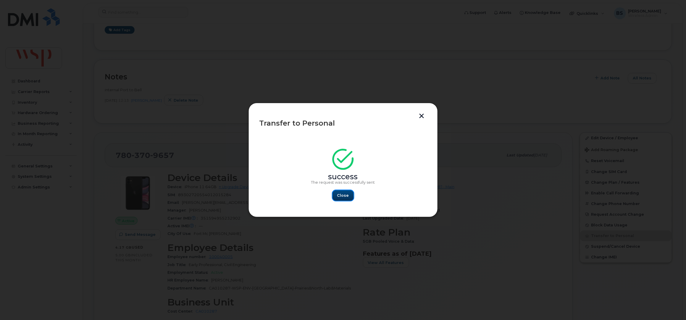
click at [340, 195] on span "Close" at bounding box center [343, 195] width 12 height 6
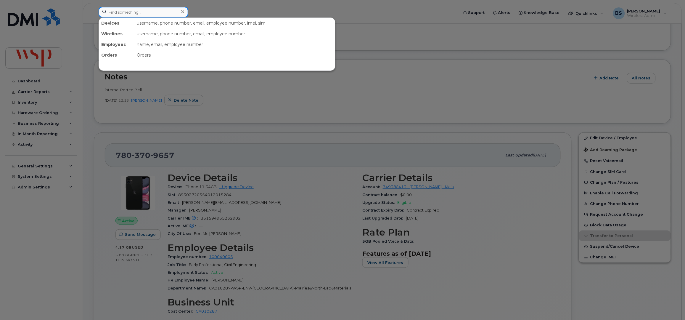
click at [157, 11] on input at bounding box center [144, 12] width 90 height 11
paste input "514-248-5784"
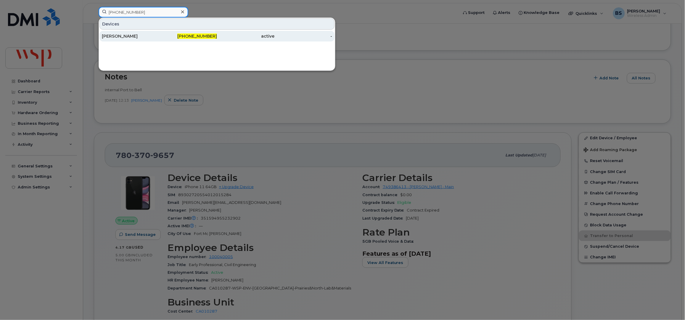
type input "514-248-5784"
drag, startPoint x: 126, startPoint y: 34, endPoint x: 151, endPoint y: 41, distance: 25.9
click at [126, 34] on div "GABRIEL L'ESPINAY" at bounding box center [131, 36] width 58 height 6
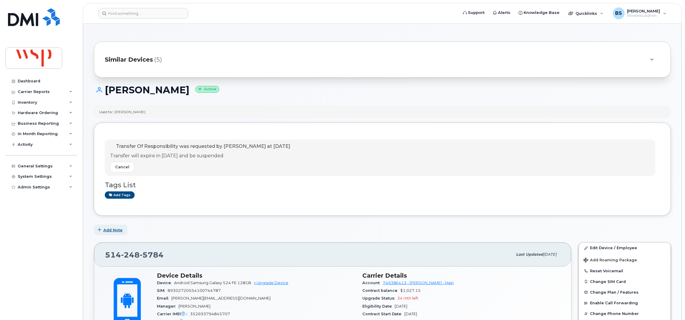
click at [109, 232] on span "Add Note" at bounding box center [112, 230] width 19 height 6
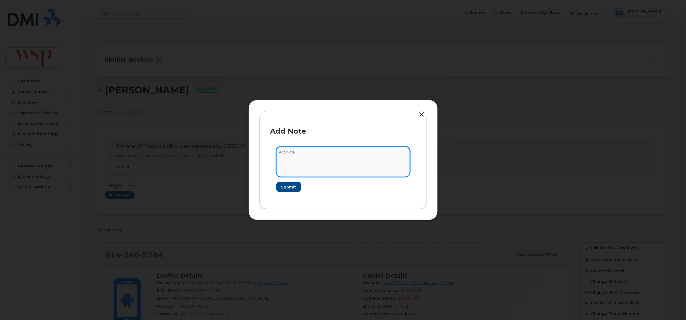
drag, startPoint x: 331, startPoint y: 170, endPoint x: 340, endPoint y: 167, distance: 8.6
click at [339, 167] on textarea at bounding box center [343, 161] width 134 height 30
type textarea "internal port to Rogers"
click at [294, 185] on span "Submit" at bounding box center [288, 187] width 15 height 6
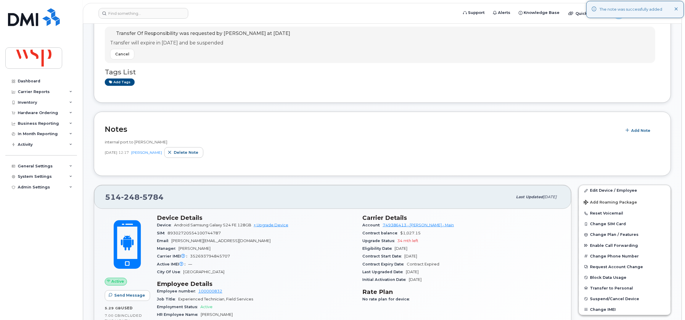
scroll to position [158, 0]
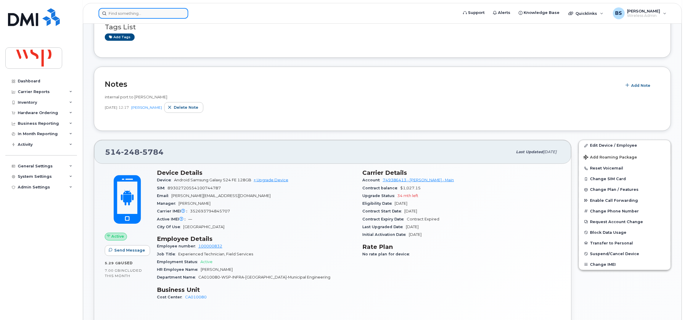
click at [145, 13] on input at bounding box center [144, 13] width 90 height 11
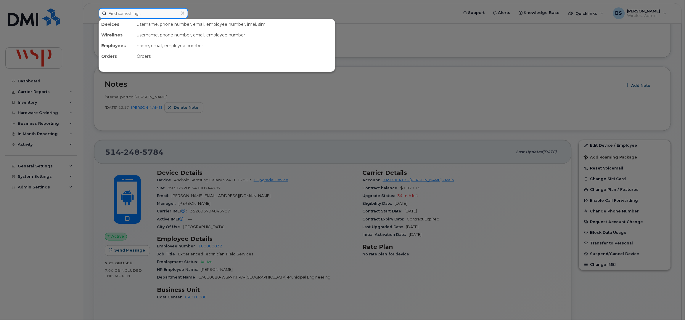
paste input "Karlan Schenher"
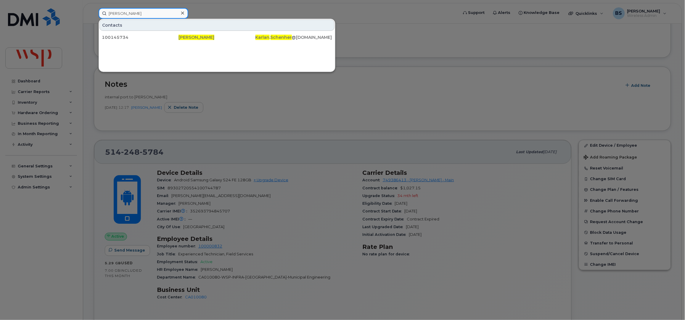
drag, startPoint x: 92, startPoint y: 11, endPoint x: 81, endPoint y: 8, distance: 11.6
click at [94, 14] on div "Karlan Schenher Contacts 100145734 Karlan Schenher Karlan . Schenher @wsp.com" at bounding box center [276, 13] width 365 height 11
paste input "[PERSON_NAME]"
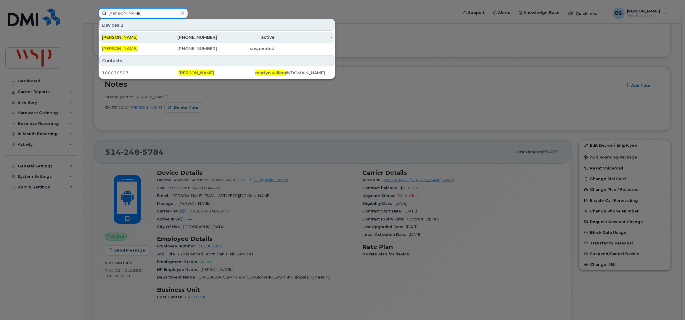
type input "[PERSON_NAME]"
drag, startPoint x: 115, startPoint y: 36, endPoint x: 126, endPoint y: 35, distance: 11.3
click at [115, 36] on span "[PERSON_NAME]" at bounding box center [120, 37] width 36 height 5
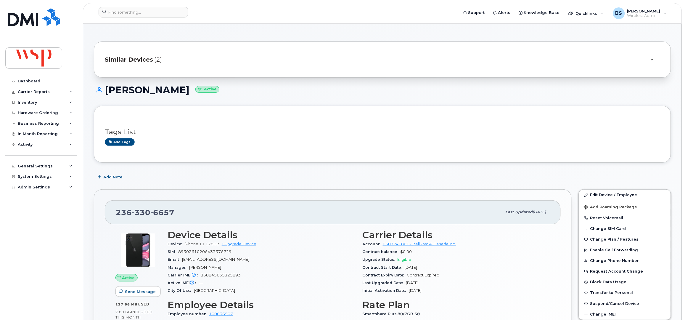
drag, startPoint x: 173, startPoint y: 89, endPoint x: 108, endPoint y: 92, distance: 65.7
click at [108, 92] on h1 "[PERSON_NAME] Active" at bounding box center [382, 90] width 577 height 10
copy h1 "[PERSON_NAME]"
drag, startPoint x: 178, startPoint y: 215, endPoint x: 111, endPoint y: 217, distance: 67.5
click at [111, 217] on div "[PHONE_NUMBER] Last updated [DATE]" at bounding box center [333, 212] width 456 height 24
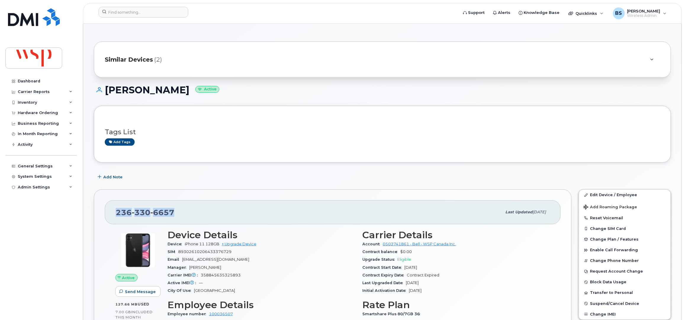
copy span "[PHONE_NUMBER]"
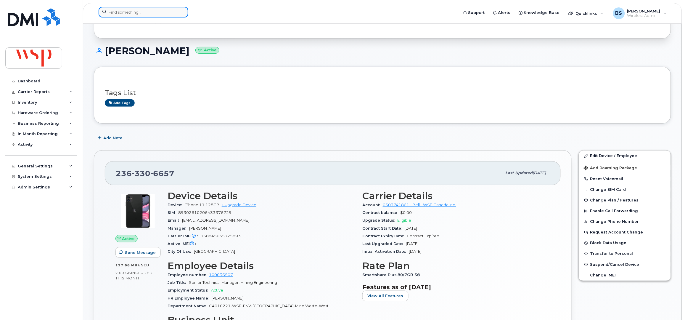
click at [148, 10] on input at bounding box center [144, 12] width 90 height 11
paste input "[PERSON_NAME] <[PERSON_NAME][EMAIL_ADDRESS][PERSON_NAME][DOMAIN_NAME]>"
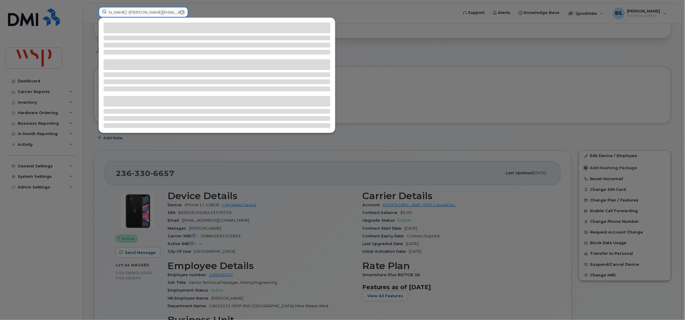
scroll to position [0, 0]
drag, startPoint x: 130, startPoint y: 12, endPoint x: 80, endPoint y: 17, distance: 49.9
click at [94, 12] on div "Villamayor, Aldrin <Aldrin.Villamayor@wsp.com>" at bounding box center [276, 13] width 365 height 13
click at [171, 12] on input "Aldrin.Villamayor@wsp.com>" at bounding box center [144, 12] width 90 height 11
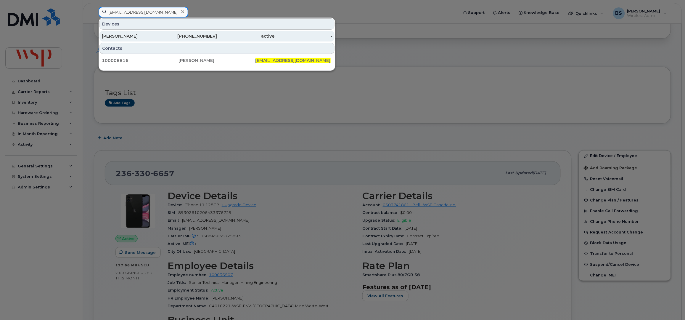
type input "[EMAIL_ADDRESS][DOMAIN_NAME]"
click at [113, 37] on div "[PERSON_NAME]" at bounding box center [131, 36] width 58 height 6
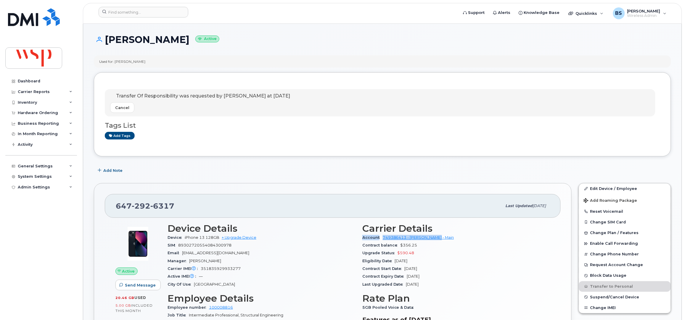
drag, startPoint x: 425, startPoint y: 238, endPoint x: 362, endPoint y: 232, distance: 63.3
click at [362, 238] on div "Account 749386413 - [PERSON_NAME] - Main" at bounding box center [456, 237] width 188 height 8
click at [142, 15] on input at bounding box center [144, 12] width 90 height 11
paste input "[PHONE_NUMBER]"
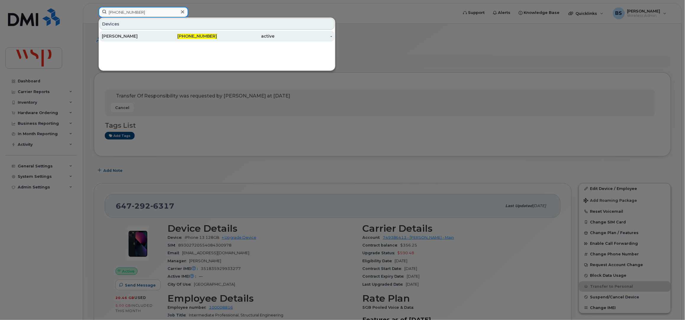
type input "[PHONE_NUMBER]"
click at [113, 36] on div "[PERSON_NAME]" at bounding box center [131, 36] width 58 height 6
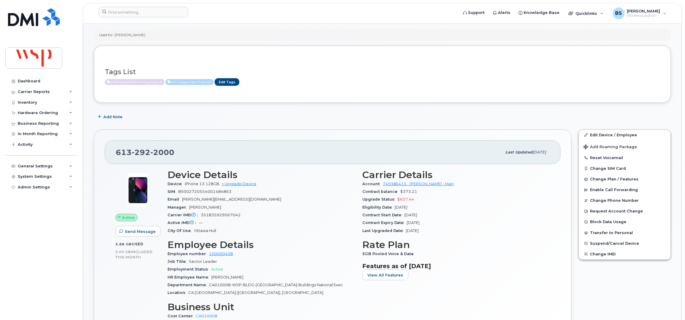
scroll to position [79, 0]
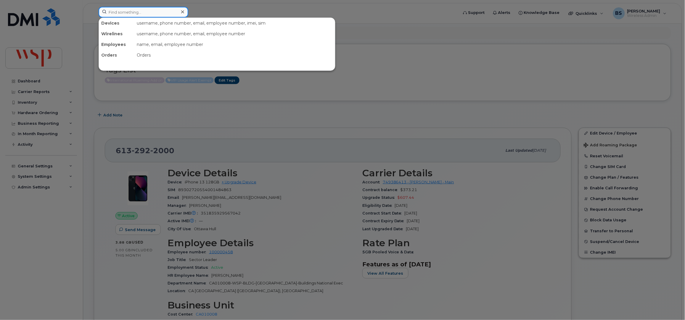
click at [130, 12] on input at bounding box center [144, 12] width 90 height 11
paste input "6132922000"
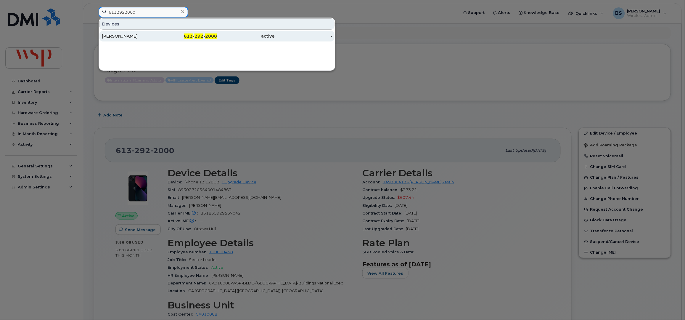
type input "6132922000"
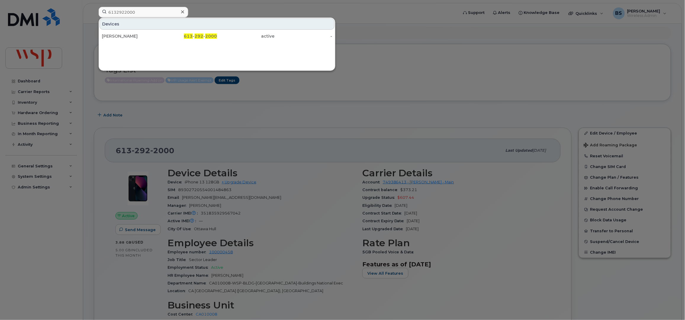
drag, startPoint x: 120, startPoint y: 35, endPoint x: 140, endPoint y: 46, distance: 23.0
click at [120, 35] on div "FRANCOIS LEMAY" at bounding box center [131, 36] width 58 height 6
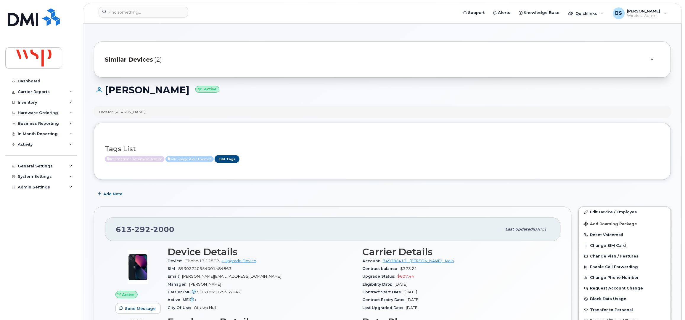
drag, startPoint x: 194, startPoint y: 90, endPoint x: 107, endPoint y: 98, distance: 87.4
click at [107, 98] on div "FRANCOIS LEMAY Active" at bounding box center [382, 95] width 577 height 21
copy h1 "FRANCOIS LEMAY"
click at [26, 90] on div "Carrier Reports" at bounding box center [34, 91] width 32 height 5
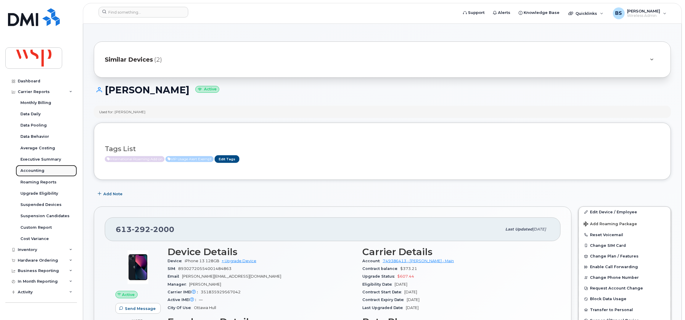
click at [26, 168] on div "Accounting" at bounding box center [32, 170] width 24 height 5
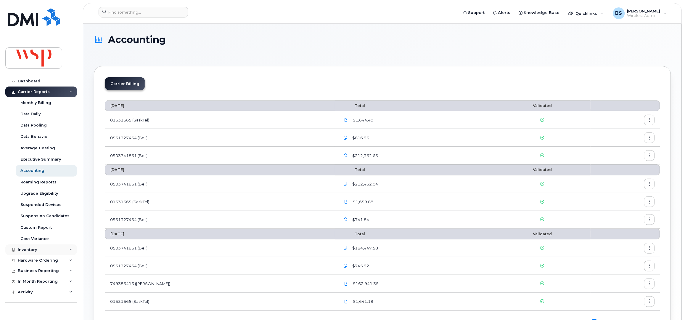
click at [25, 247] on div "Inventory" at bounding box center [27, 249] width 19 height 5
click at [25, 269] on div "Data Conflicts" at bounding box center [34, 271] width 28 height 5
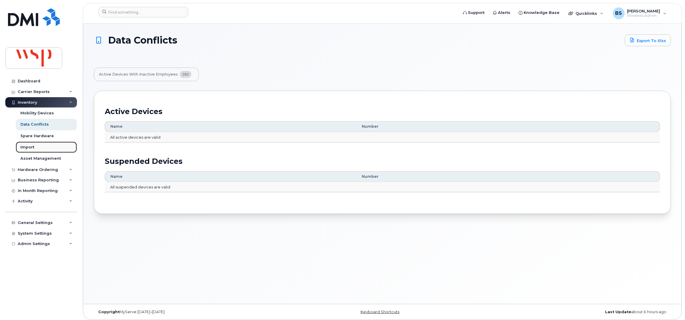
drag, startPoint x: 29, startPoint y: 145, endPoint x: 51, endPoint y: 145, distance: 21.9
click at [29, 145] on div "Import" at bounding box center [27, 146] width 14 height 5
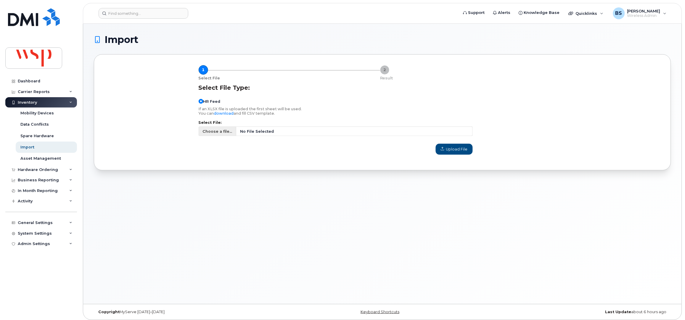
click at [212, 130] on span "Choose a file..." at bounding box center [217, 131] width 30 height 6
click at [212, 130] on input "Choose a file... No File Selected" at bounding box center [336, 130] width 274 height 9
type input "C:\fakepath\Staff List [DATE]csv"
click at [454, 150] on span "Upload File" at bounding box center [454, 149] width 27 height 6
click at [451, 148] on span "Upload File" at bounding box center [454, 149] width 27 height 6
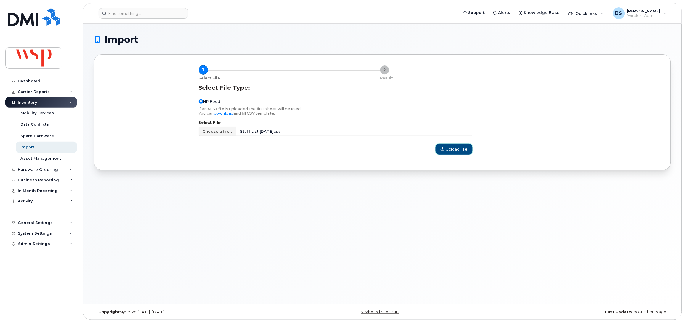
click at [451, 149] on span "Upload File" at bounding box center [454, 149] width 27 height 6
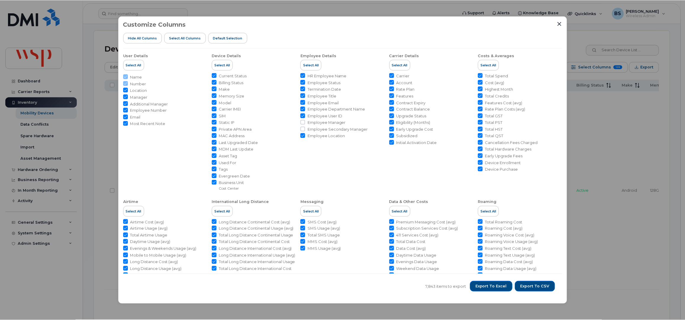
scroll to position [276, 0]
click at [560, 24] on icon "Close" at bounding box center [560, 23] width 5 height 5
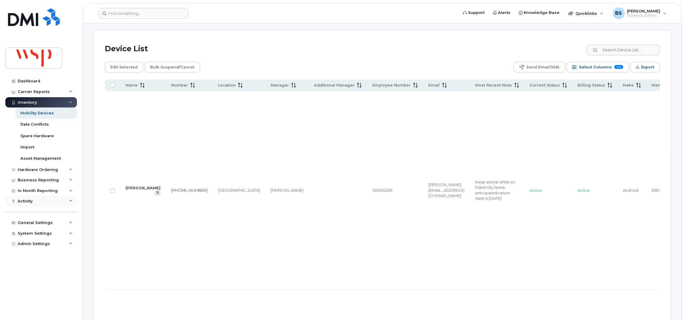
click at [26, 200] on div "Activity" at bounding box center [25, 201] width 15 height 5
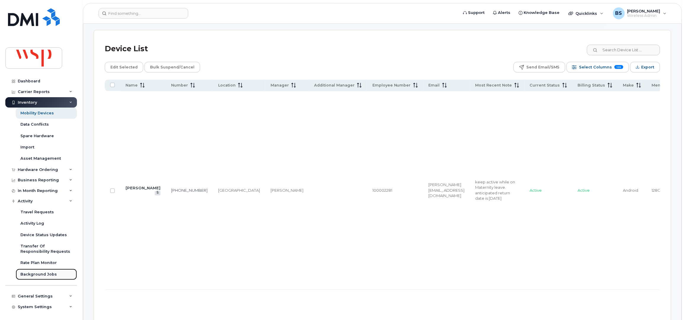
click at [36, 272] on div "Background Jobs" at bounding box center [38, 273] width 36 height 5
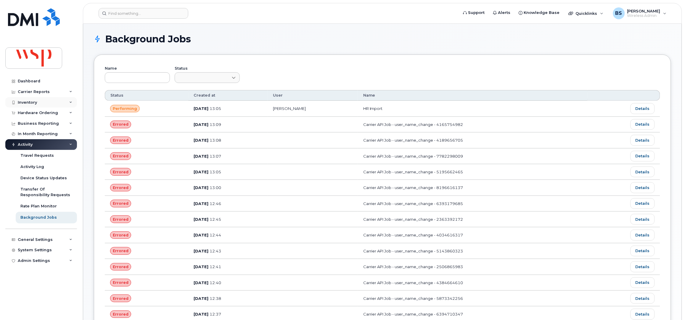
click at [25, 99] on div "Inventory" at bounding box center [41, 102] width 72 height 11
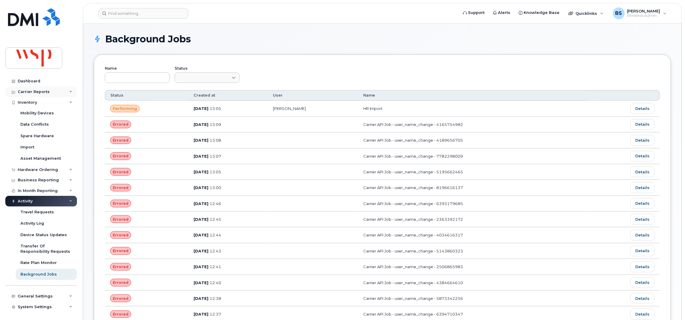
click at [28, 91] on div "Carrier Reports" at bounding box center [34, 91] width 32 height 5
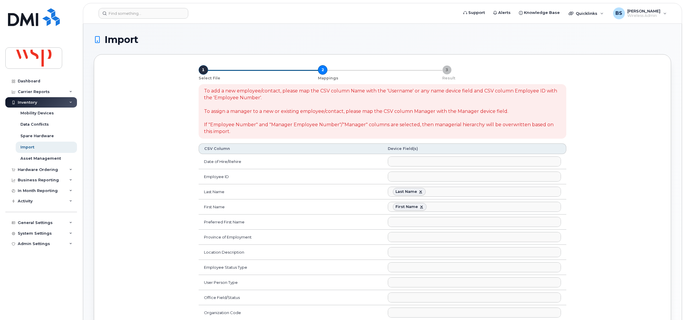
select select
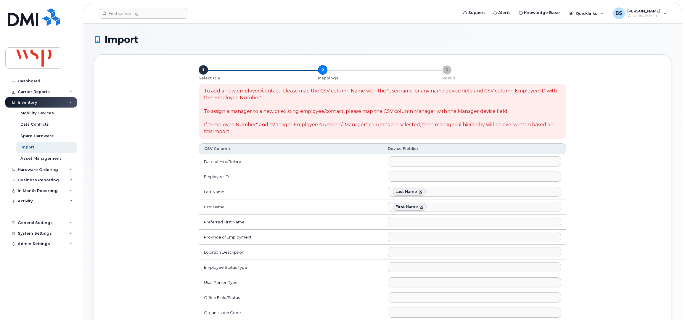
select select
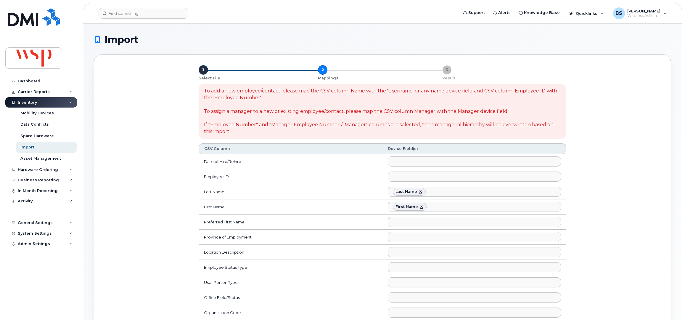
select select
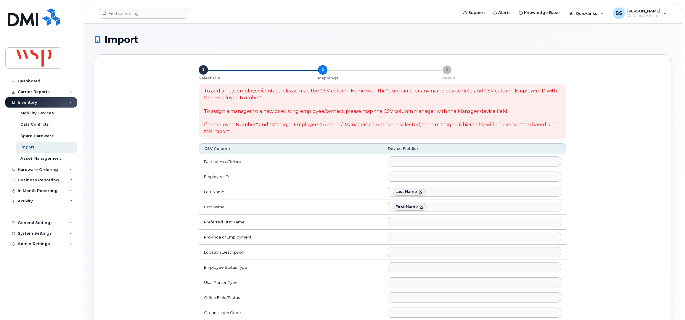
select select
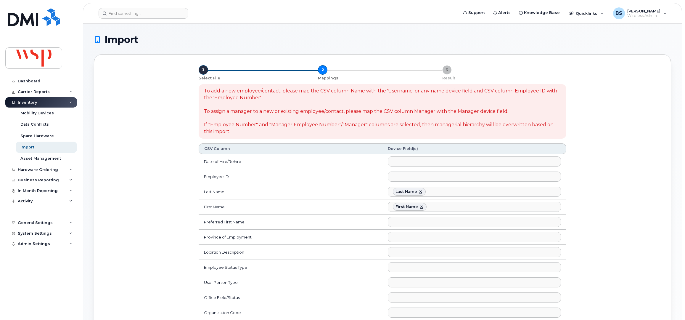
select select
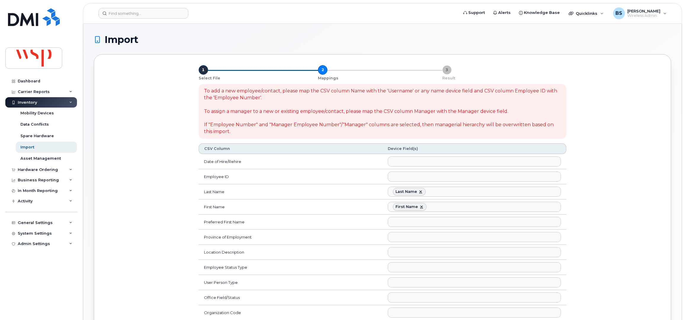
select select
click at [419, 192] on link at bounding box center [420, 191] width 5 height 5
select select
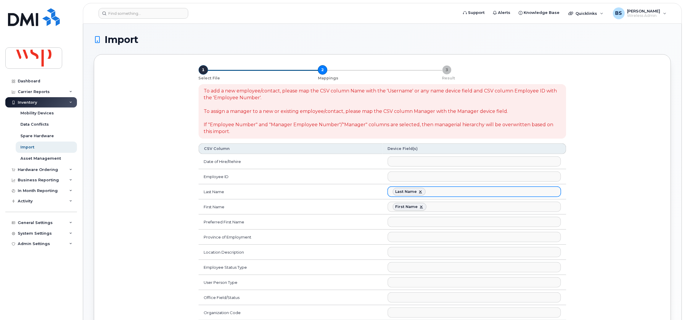
scroll to position [47, 0]
click at [419, 207] on link at bounding box center [421, 206] width 5 height 5
select select
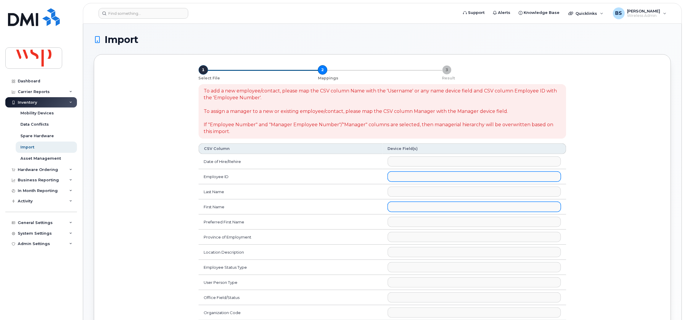
click at [415, 177] on ul at bounding box center [474, 176] width 173 height 9
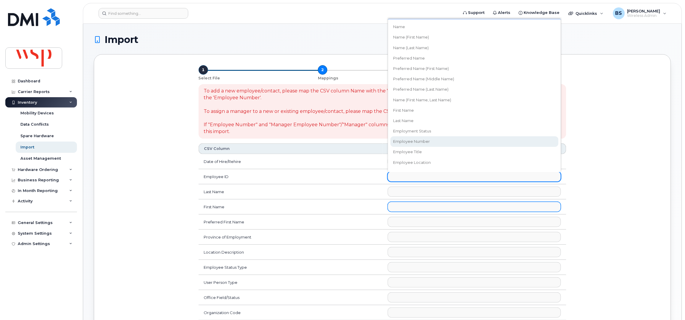
select select "employee_number"
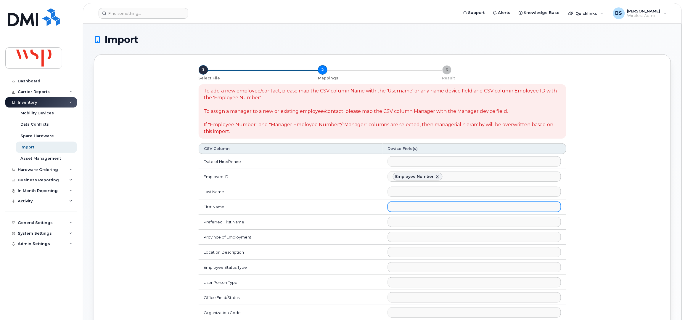
scroll to position [58, 0]
click at [402, 194] on ul at bounding box center [474, 191] width 173 height 9
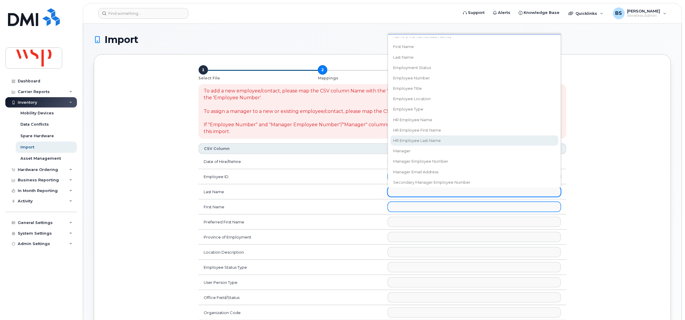
scroll to position [0, 0]
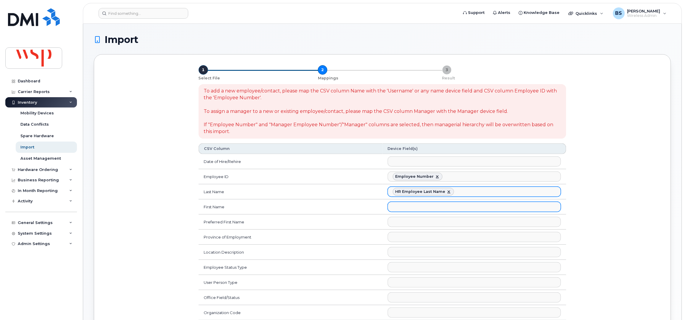
click at [466, 192] on ul "HR Employee Last Name" at bounding box center [474, 191] width 173 height 9
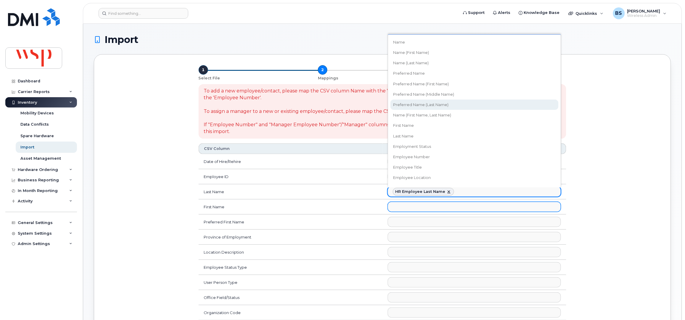
select select "preferred_name_last"
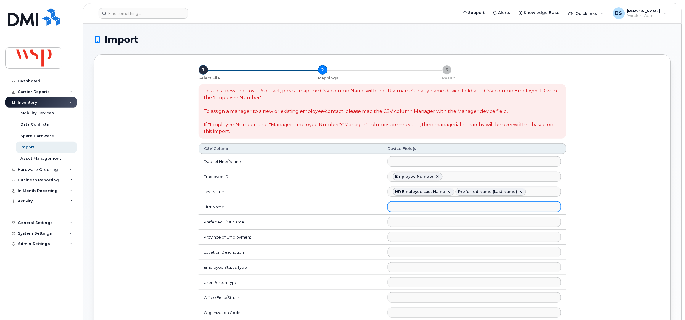
click at [406, 210] on ul at bounding box center [474, 206] width 173 height 9
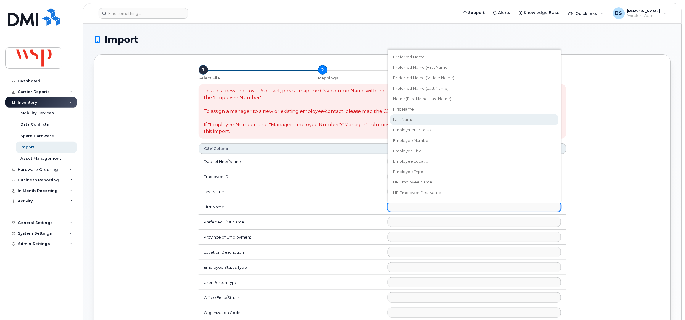
scroll to position [79, 0]
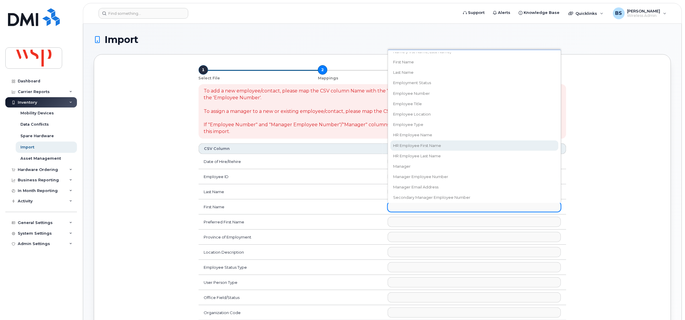
select select "hr_employee_first_name"
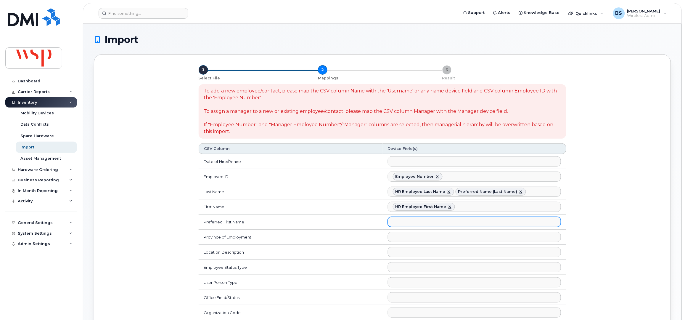
click at [405, 226] on ul at bounding box center [474, 221] width 173 height 9
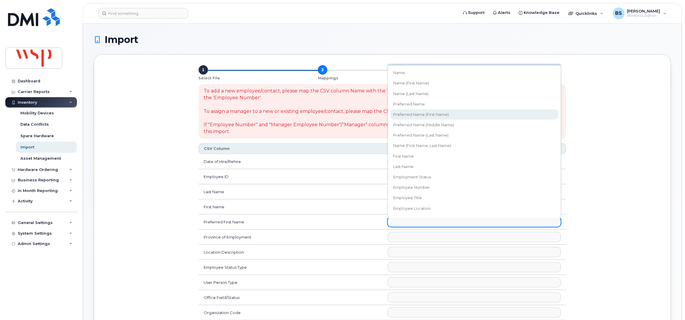
select select "preferred_name_first"
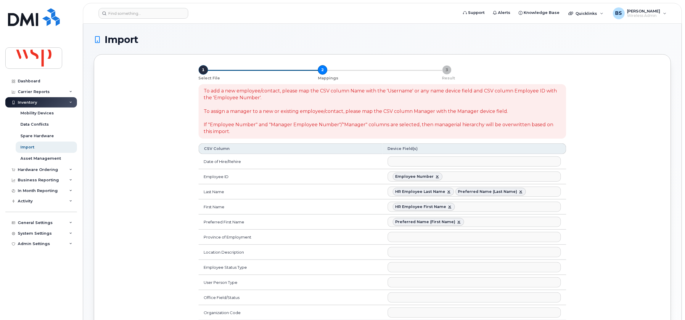
scroll to position [21, 0]
click at [407, 252] on ul at bounding box center [474, 251] width 173 height 9
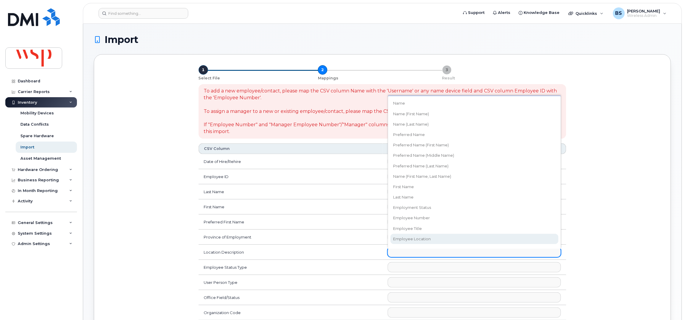
select select "employee_location"
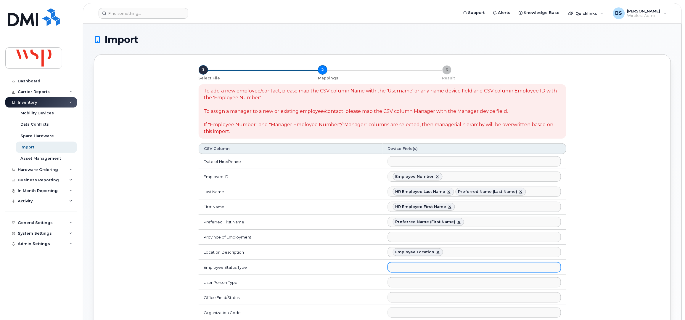
scroll to position [69, 0]
click at [403, 270] on ul at bounding box center [474, 266] width 173 height 9
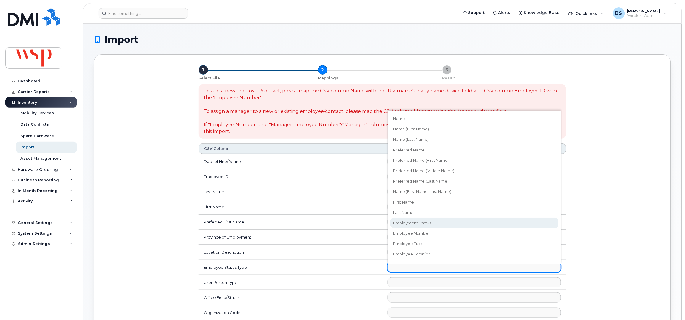
select select "employment_status"
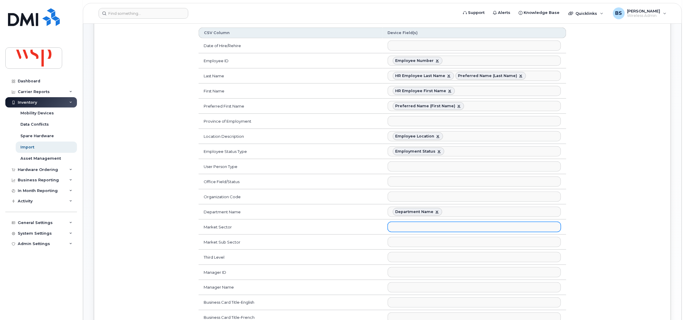
scroll to position [118, 0]
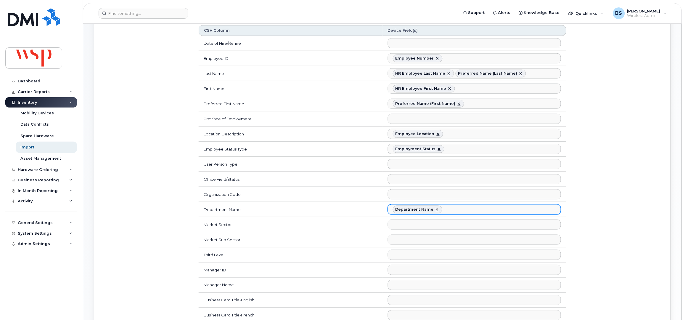
click at [436, 209] on link at bounding box center [437, 209] width 5 height 5
select select
click at [429, 194] on ul at bounding box center [474, 193] width 173 height 9
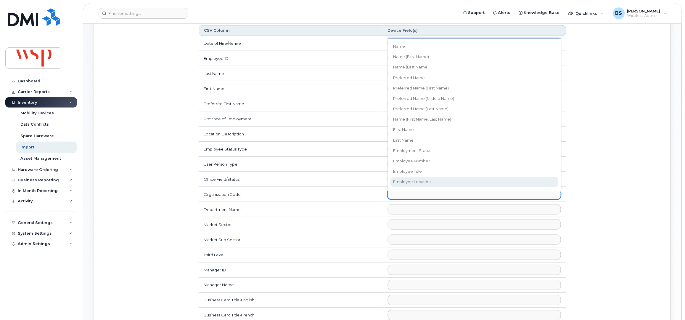
scroll to position [210, 0]
select select "accounting_type_1581"
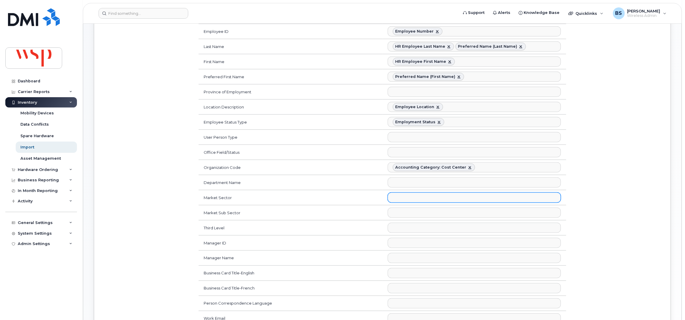
scroll to position [158, 0]
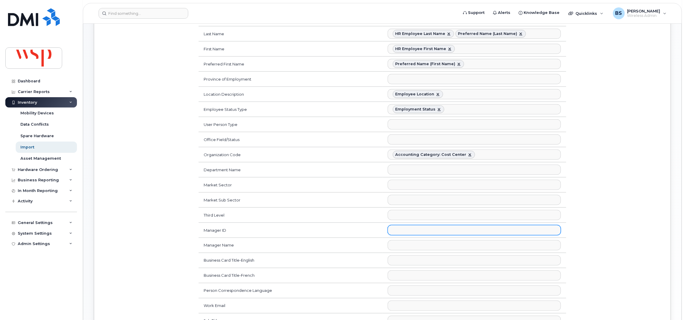
click at [409, 235] on ul at bounding box center [474, 229] width 173 height 9
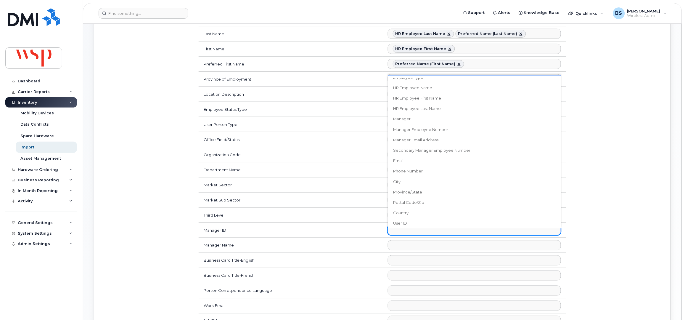
scroll to position [130, 0]
select select "manager_employee_number"
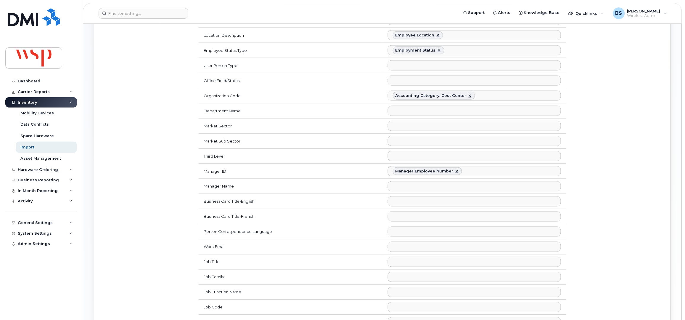
scroll to position [237, 0]
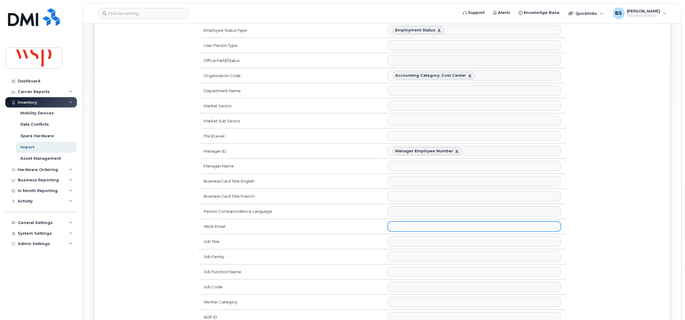
click at [407, 230] on ul at bounding box center [474, 226] width 173 height 9
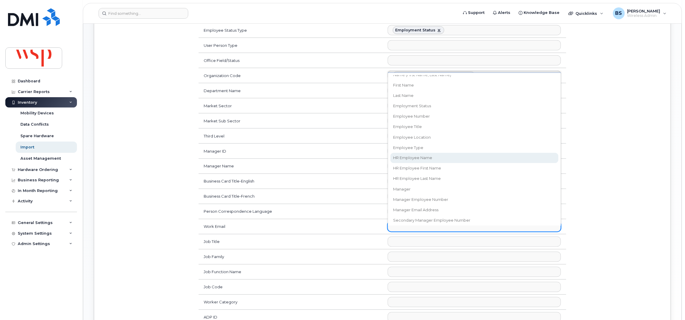
scroll to position [118, 0]
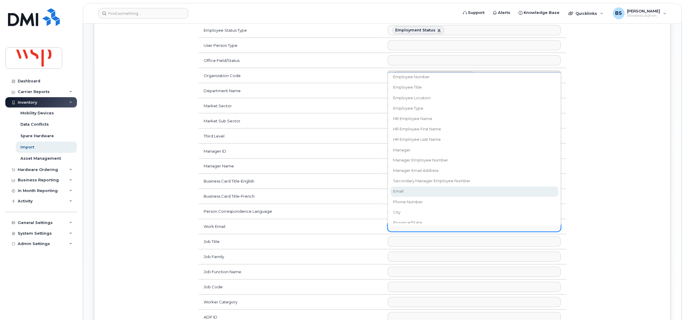
select select "email"
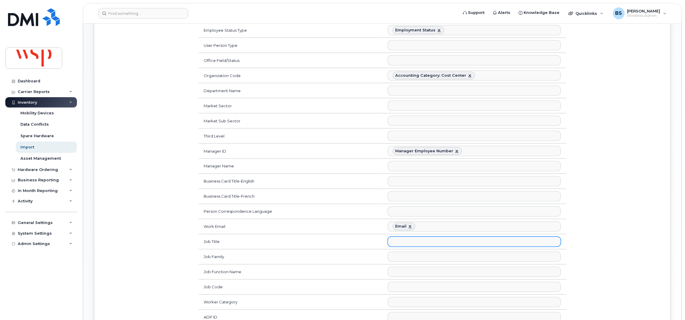
click at [398, 246] on ul at bounding box center [474, 241] width 173 height 9
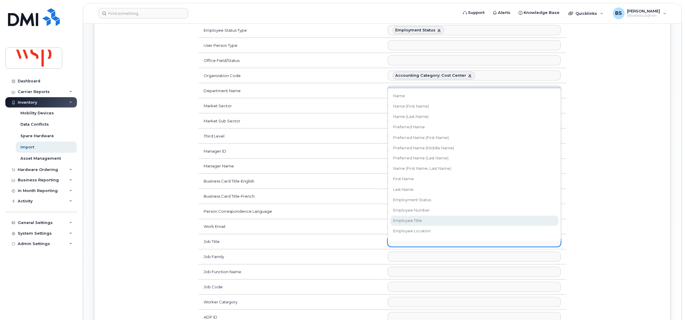
select select "employee_title"
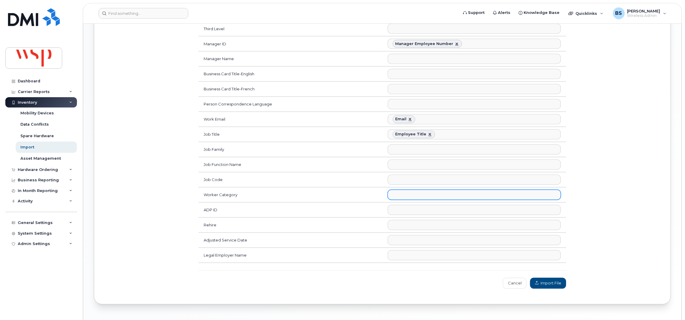
scroll to position [373, 0]
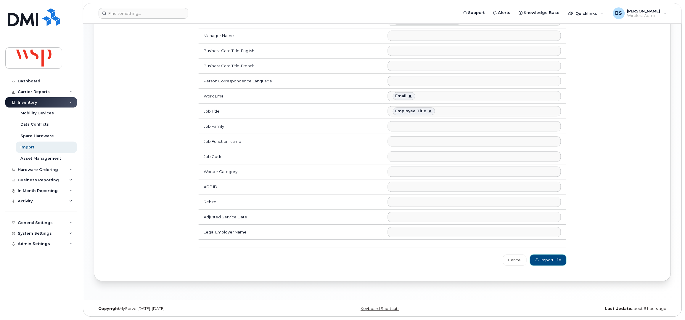
click at [543, 258] on span "Import File" at bounding box center [548, 260] width 26 height 6
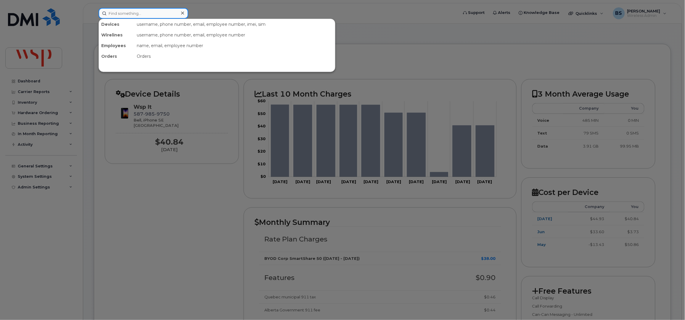
click at [162, 13] on input at bounding box center [144, 13] width 90 height 11
paste input "6043565847"
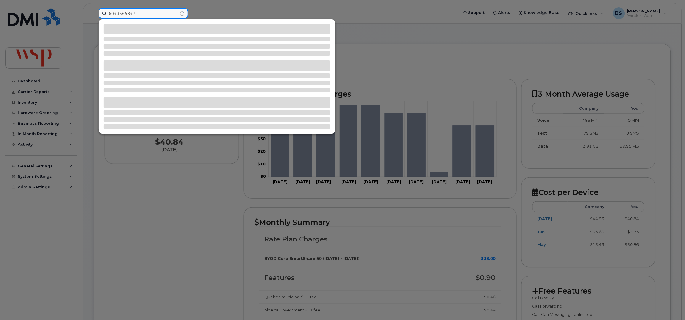
type input "6043565847"
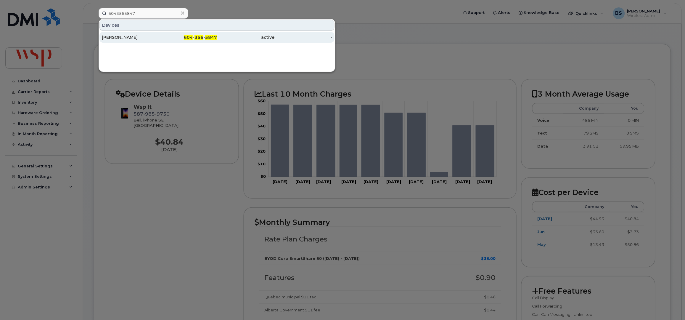
click at [117, 36] on div "[PERSON_NAME]" at bounding box center [131, 37] width 58 height 6
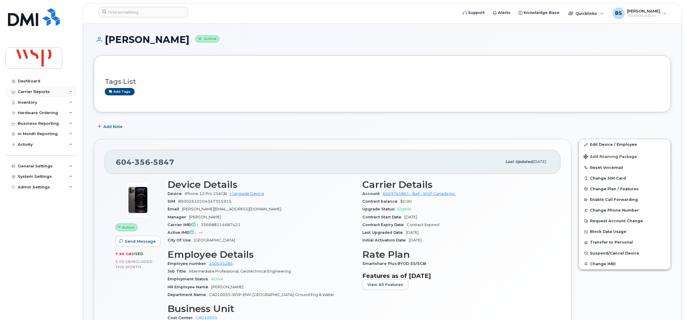
click at [26, 91] on div "Carrier Reports" at bounding box center [34, 91] width 32 height 5
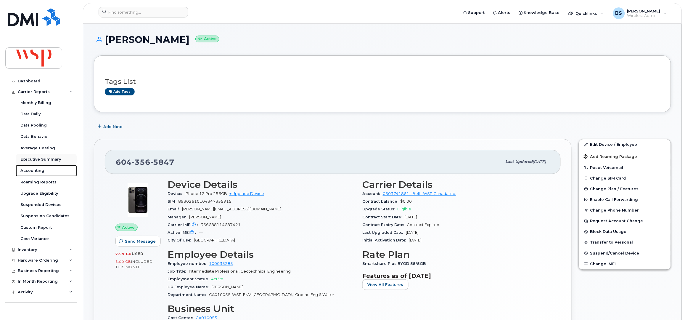
click at [27, 170] on div "Accounting" at bounding box center [32, 170] width 24 height 5
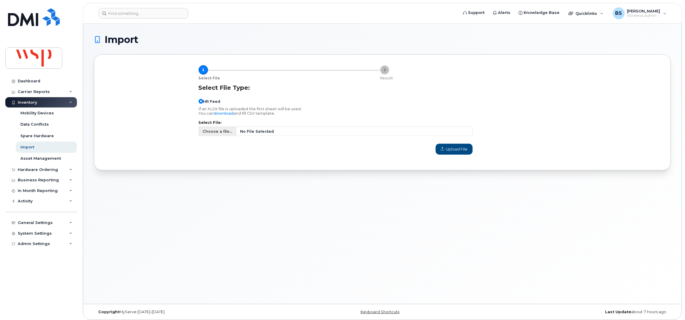
click at [210, 131] on span "Choose a file..." at bounding box center [217, 131] width 30 height 6
click at [210, 131] on input "Choose a file... No File Selected" at bounding box center [336, 130] width 274 height 9
type input "C:\fakepath\Exit List 2025.08.18.csv"
click at [452, 151] on span "Upload File" at bounding box center [454, 149] width 27 height 6
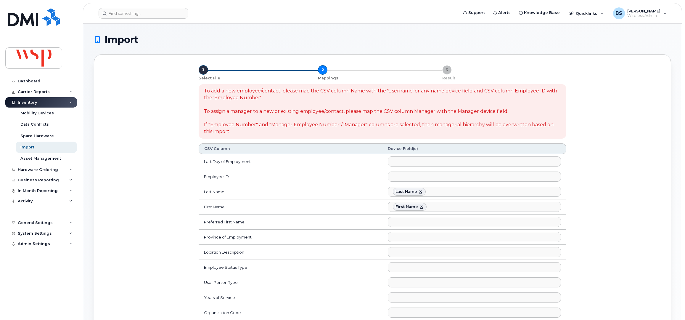
select select
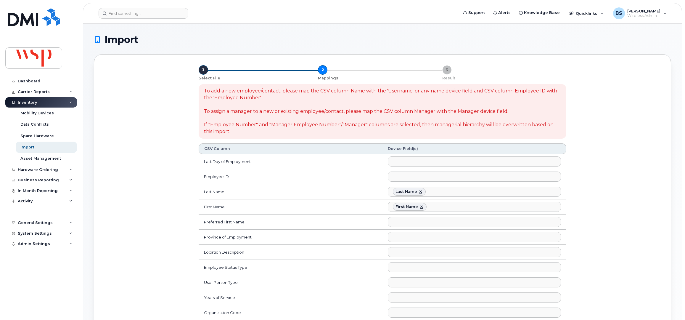
select select
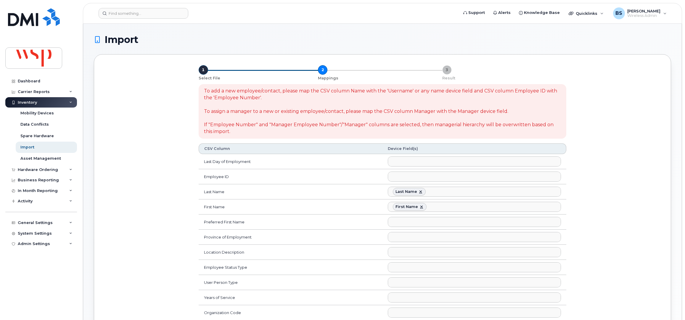
select select
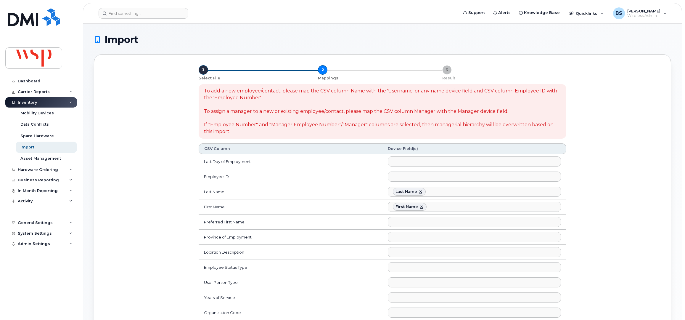
select select
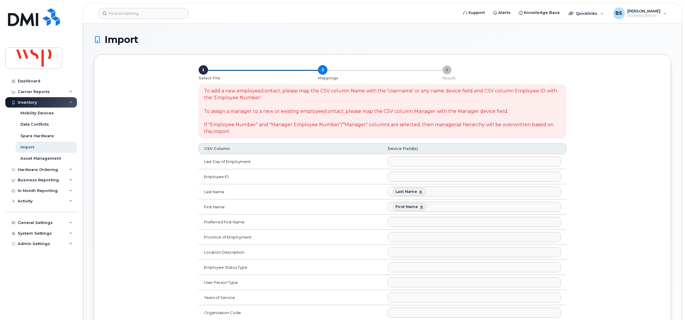
select select
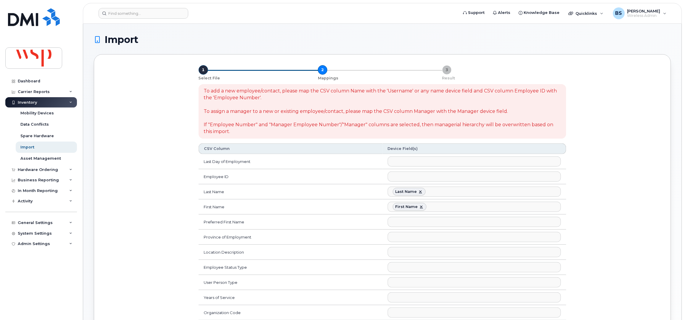
scroll to position [142, 0]
click at [417, 193] on li "Last Name" at bounding box center [409, 192] width 33 height 8
click at [420, 193] on link at bounding box center [420, 191] width 5 height 5
select select
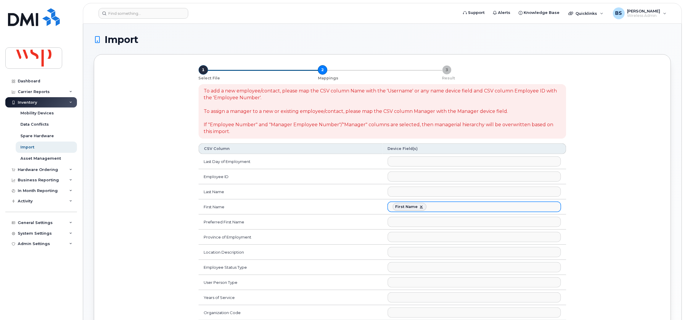
click at [421, 206] on link at bounding box center [421, 206] width 5 height 5
select select
click at [414, 175] on ul at bounding box center [474, 176] width 173 height 9
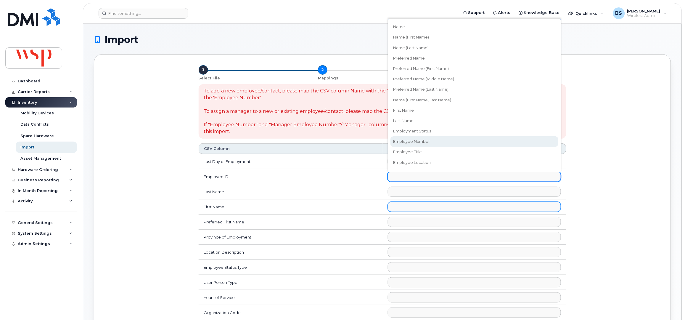
select select "employee_number"
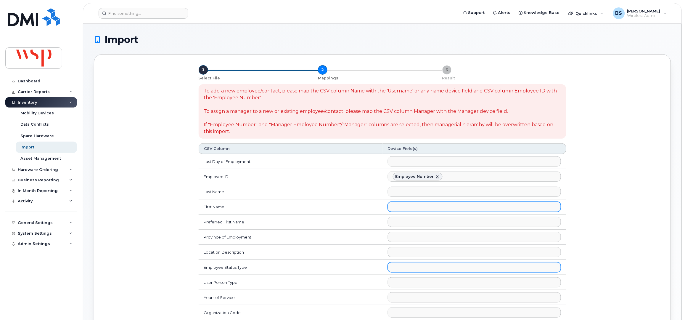
click at [402, 267] on ul at bounding box center [474, 266] width 173 height 9
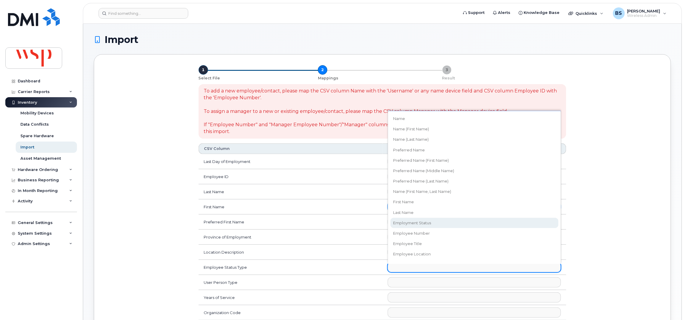
select select "employment_status"
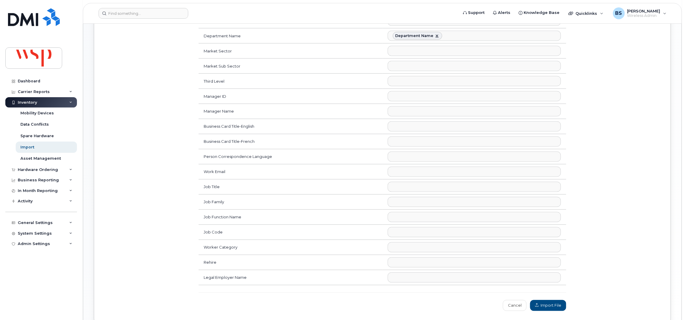
scroll to position [342, 0]
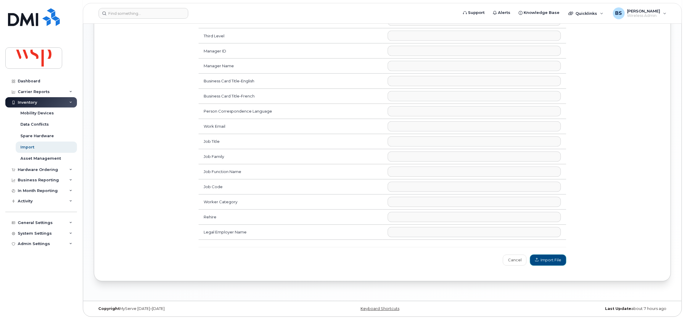
click at [544, 260] on span "Import File" at bounding box center [548, 260] width 26 height 6
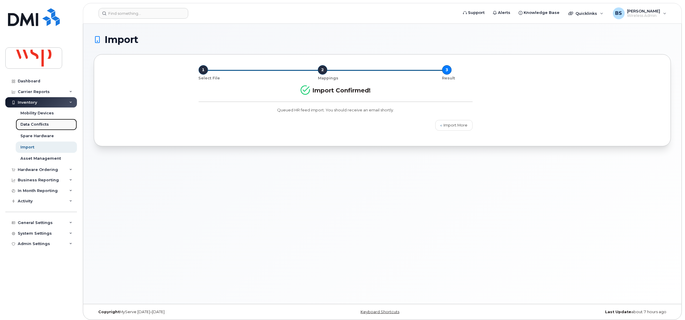
click at [31, 124] on div "Data Conflicts" at bounding box center [34, 124] width 28 height 5
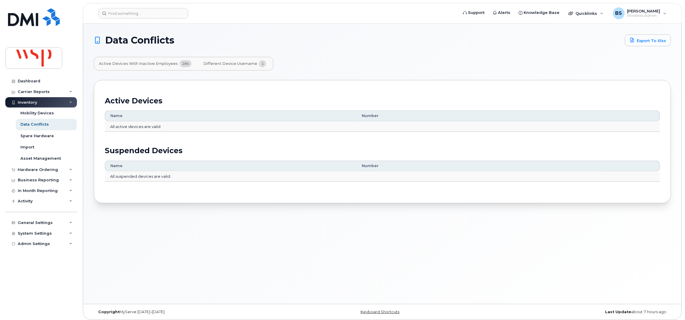
click at [214, 62] on span "Different Device Username" at bounding box center [230, 63] width 54 height 5
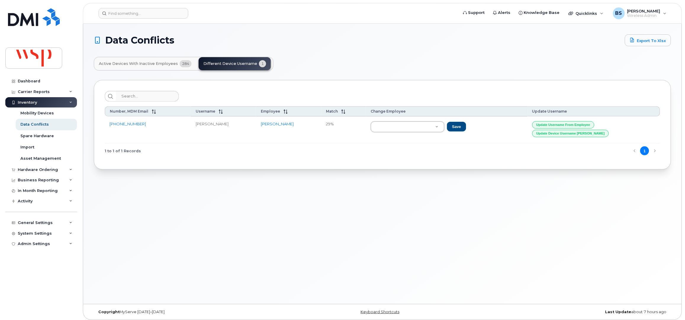
click at [157, 62] on span "Active Devices with Inactive Employees" at bounding box center [138, 63] width 79 height 5
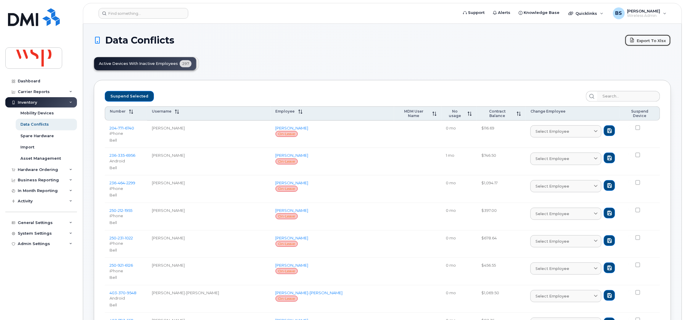
click at [645, 38] on link "Export to Xlsx" at bounding box center [648, 40] width 46 height 12
click at [641, 39] on link "Export to Xlsx" at bounding box center [648, 40] width 46 height 12
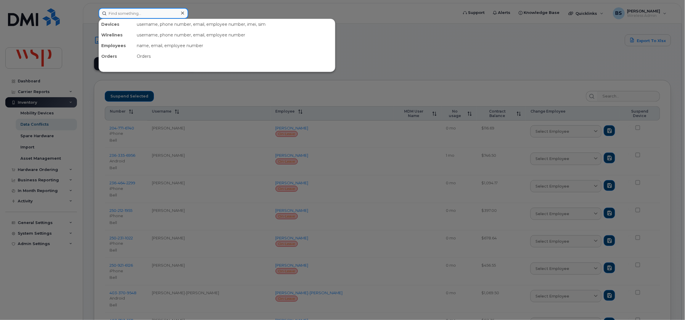
click at [132, 14] on input at bounding box center [144, 13] width 90 height 11
paste input "604-340-4728),"
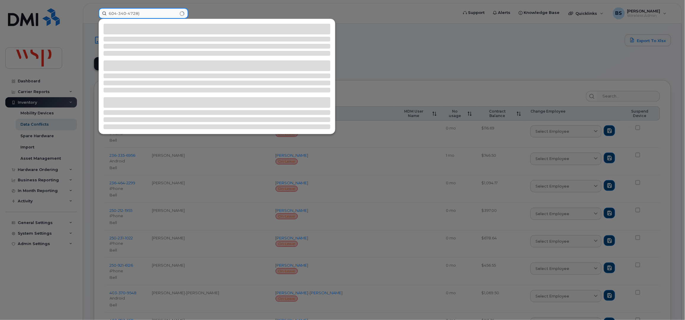
type input "604-340-4728)"
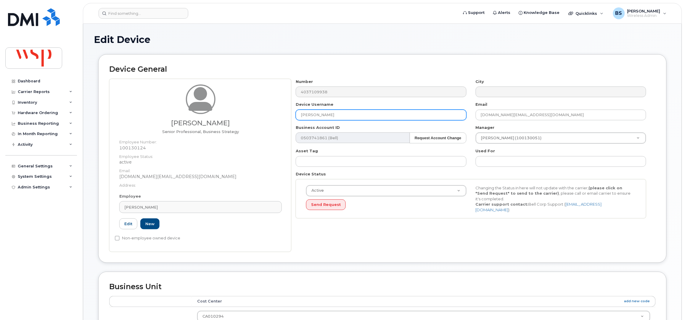
drag, startPoint x: 320, startPoint y: 117, endPoint x: 249, endPoint y: 113, distance: 70.8
click at [250, 114] on div "[PERSON_NAME] Senior Professional, Business Strategy Employee Number: 100130124…" at bounding box center [382, 165] width 546 height 173
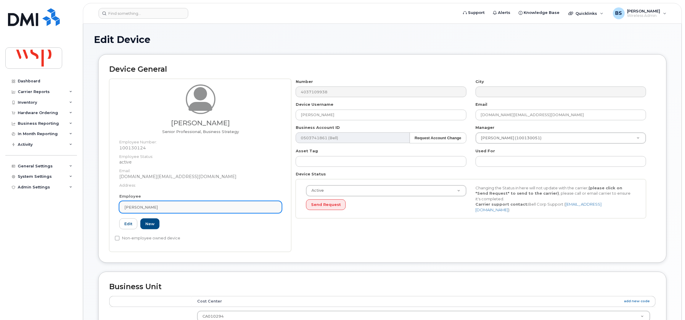
click at [173, 208] on div "[PERSON_NAME]" at bounding box center [200, 207] width 152 height 6
paste input "[PERSON_NAME]"
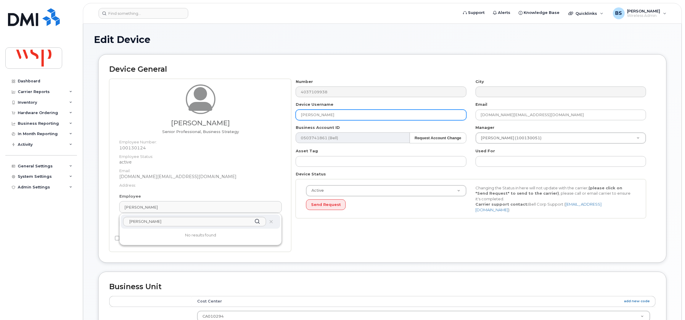
click at [323, 113] on input "[PERSON_NAME]" at bounding box center [381, 114] width 170 height 11
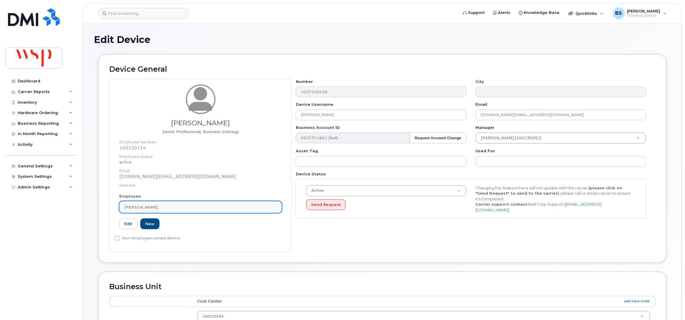
click at [201, 203] on link "[PERSON_NAME]" at bounding box center [200, 207] width 162 height 12
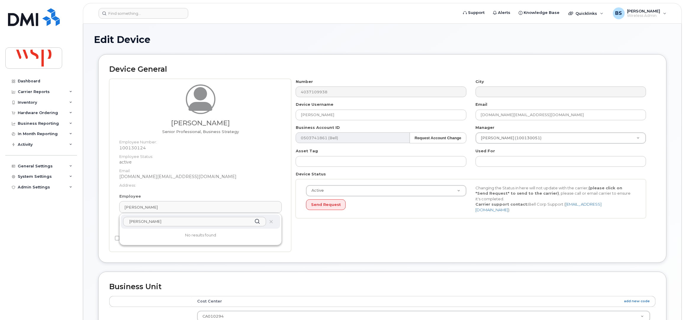
drag, startPoint x: 142, startPoint y: 224, endPoint x: 103, endPoint y: 225, distance: 39.7
click at [103, 225] on div "Device General [PERSON_NAME] Senior Professional, Business Strategy Employee Nu…" at bounding box center [382, 158] width 568 height 208
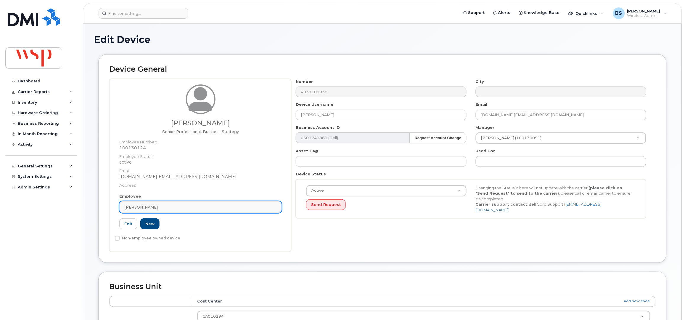
click at [158, 204] on span "[PERSON_NAME]" at bounding box center [140, 207] width 33 height 6
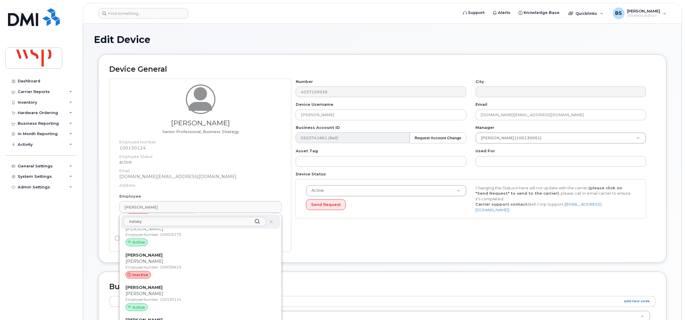
scroll to position [79, 0]
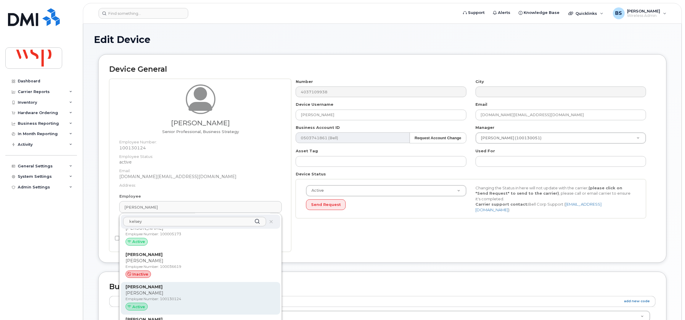
type input "kelsey"
click at [148, 285] on strong "Kelsey Hrobaczek" at bounding box center [143, 286] width 37 height 5
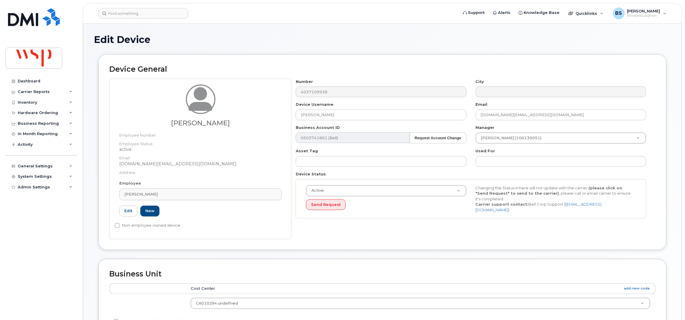
type input "Kelsey Hrobaczek"
type input "29525750"
drag, startPoint x: 290, startPoint y: 122, endPoint x: 281, endPoint y: 118, distance: 9.4
click at [286, 123] on div "Kelsey Hrobaczek Employee Number: Employee Status: active Email: kelsey.norton@…" at bounding box center [382, 159] width 546 height 160
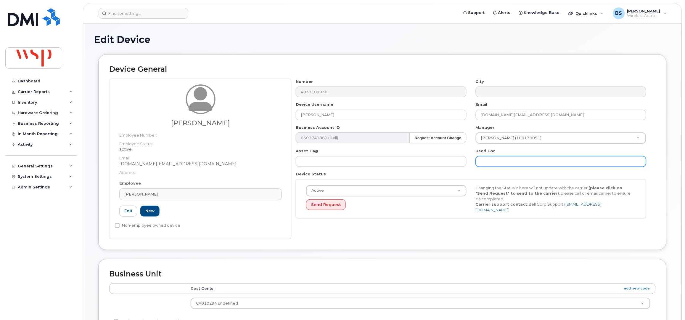
click at [534, 159] on input "text" at bounding box center [561, 161] width 170 height 11
paste input "Kelsey Hrobaczek"
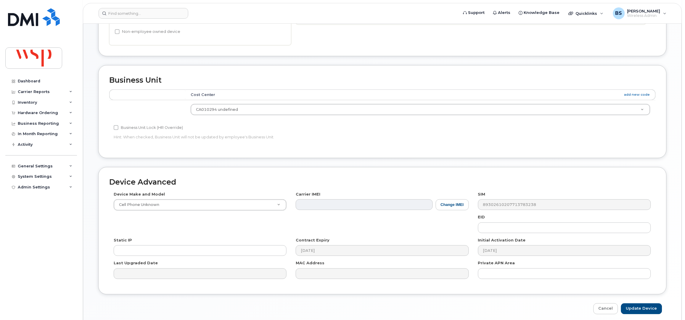
scroll to position [218, 0]
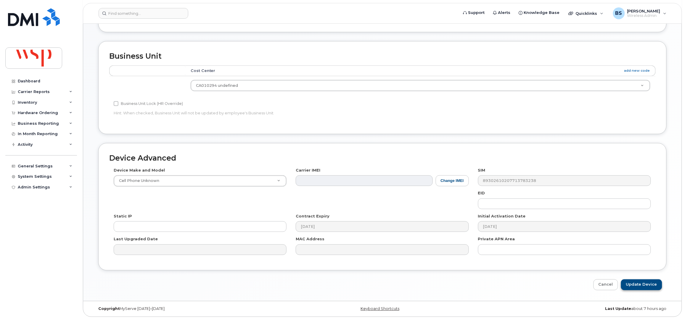
type input "Kelsey Hrobaczek (Norton)"
drag, startPoint x: 633, startPoint y: 283, endPoint x: 629, endPoint y: 277, distance: 7.4
click at [633, 283] on input "Update Device" at bounding box center [641, 284] width 41 height 11
type input "Saving..."
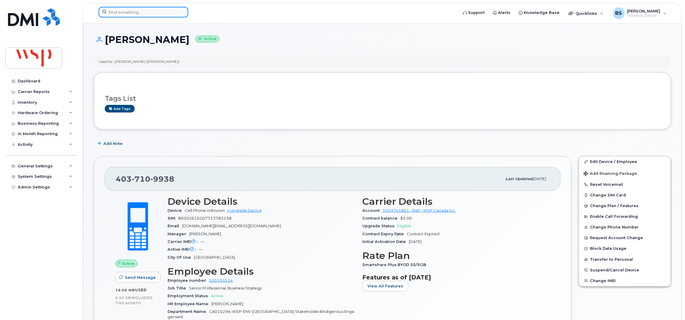
click at [149, 14] on input at bounding box center [144, 12] width 90 height 11
paste input "418-226-8814"
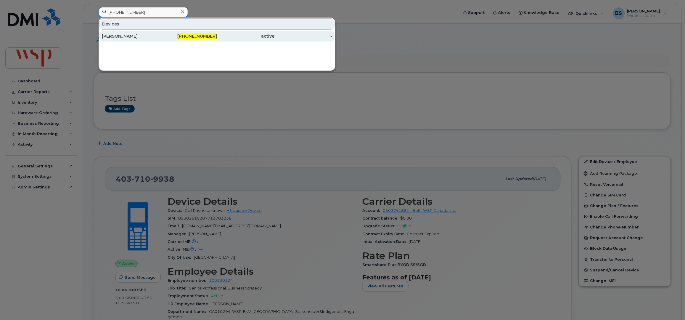
type input "418-226-8814"
click at [121, 34] on div "[PERSON_NAME]" at bounding box center [131, 36] width 58 height 6
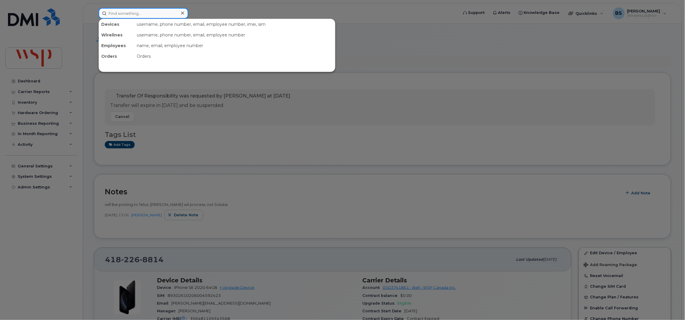
click at [156, 16] on input at bounding box center [144, 13] width 90 height 11
paste input "[PHONE_NUMBER]"
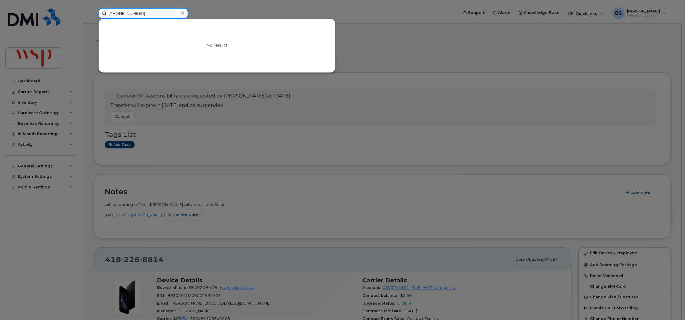
drag, startPoint x: 92, startPoint y: 10, endPoint x: 80, endPoint y: 10, distance: 12.1
click at [94, 10] on div "[PHONE_NUMBER] No results" at bounding box center [276, 13] width 365 height 11
paste input "4384537341"
type input "4384537341"
drag, startPoint x: 557, startPoint y: 42, endPoint x: 572, endPoint y: 39, distance: 15.7
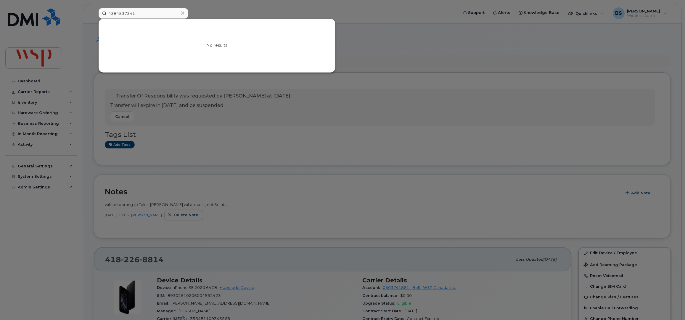
click at [557, 42] on div at bounding box center [342, 160] width 685 height 320
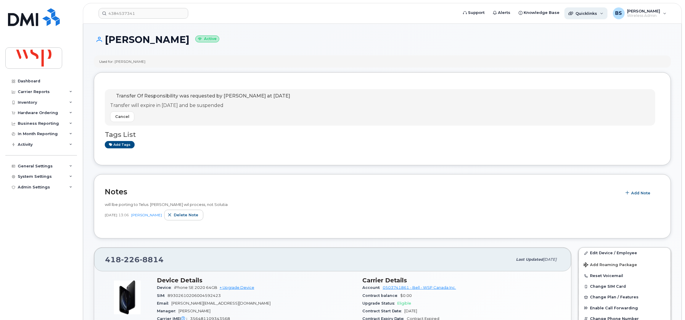
click at [607, 16] on div "Quicklinks" at bounding box center [585, 13] width 43 height 12
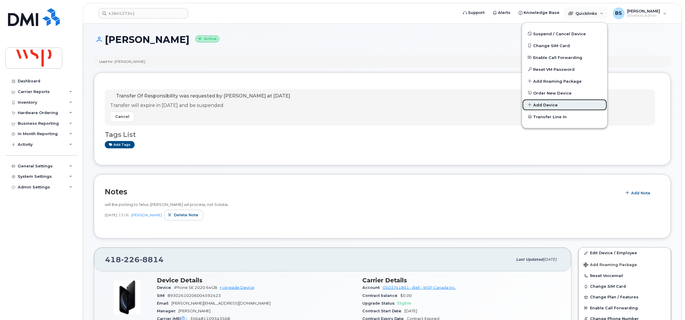
drag, startPoint x: 551, startPoint y: 104, endPoint x: 557, endPoint y: 100, distance: 7.7
click at [550, 104] on span "Add Device" at bounding box center [545, 105] width 25 height 6
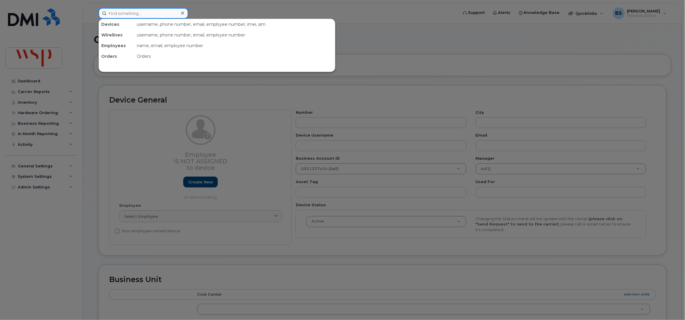
click at [141, 16] on input at bounding box center [144, 13] width 90 height 11
paste input "604-340-4728"
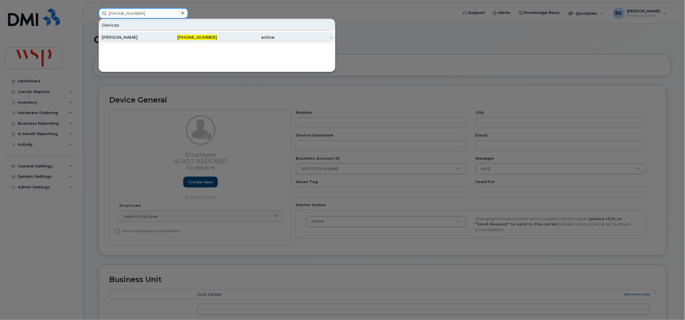
type input "604-340-4728"
click at [115, 37] on div "[PERSON_NAME]" at bounding box center [131, 37] width 58 height 6
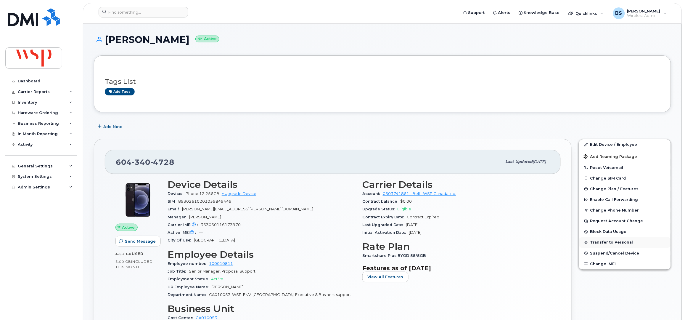
click at [595, 243] on button "Transfer to Personal" at bounding box center [625, 242] width 92 height 11
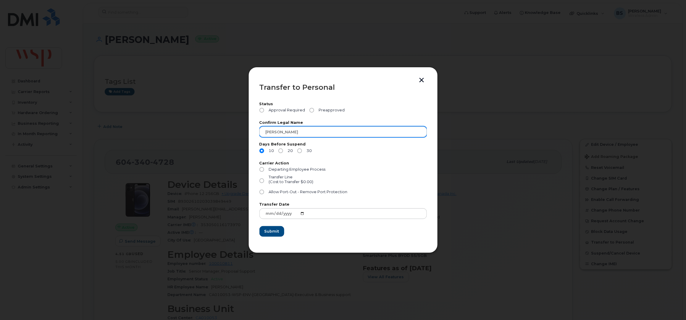
drag, startPoint x: 316, startPoint y: 112, endPoint x: 312, endPoint y: 126, distance: 14.9
click at [317, 111] on span "Preapproved" at bounding box center [331, 110] width 28 height 5
click at [314, 111] on input "Preapproved" at bounding box center [312, 110] width 5 height 5
radio input "true"
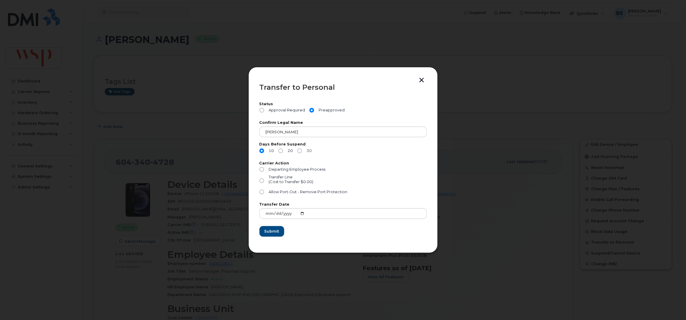
click at [301, 150] on input "30" at bounding box center [299, 150] width 5 height 5
radio input "true"
click at [275, 189] on div "Transfer Line (Cost to Transfer $0.00)" at bounding box center [343, 182] width 167 height 15
click at [262, 191] on input "Allow Port-Out - Remove Port Protection" at bounding box center [262, 191] width 5 height 5
radio input "true"
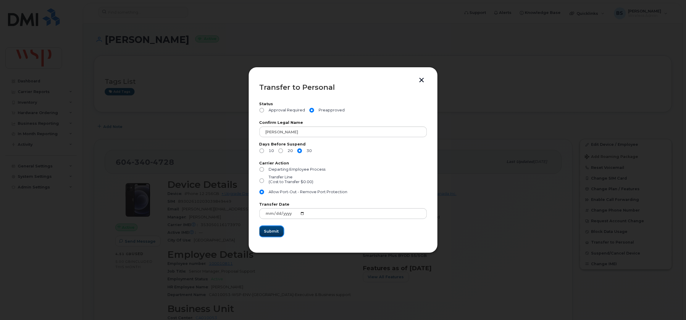
click at [274, 228] on button "Submit" at bounding box center [272, 231] width 24 height 11
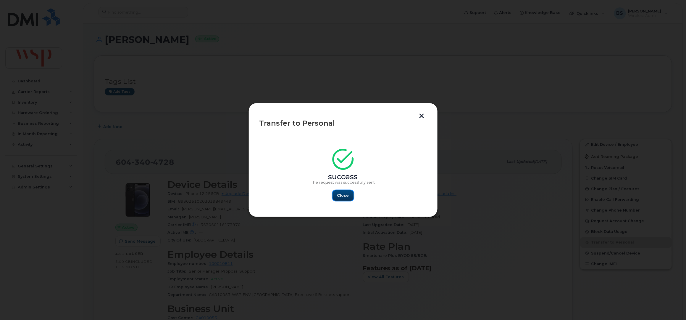
click at [343, 196] on span "Close" at bounding box center [343, 195] width 12 height 6
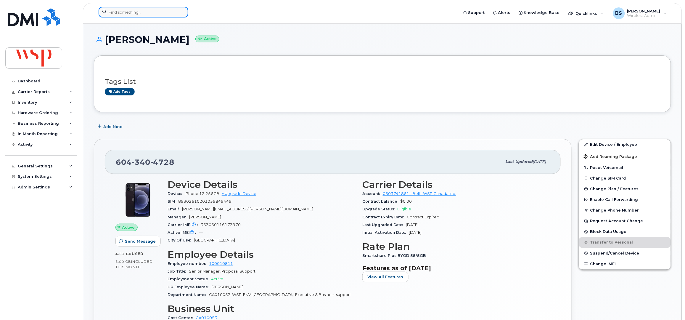
drag, startPoint x: 158, startPoint y: 8, endPoint x: 156, endPoint y: 12, distance: 4.5
click at [157, 9] on input at bounding box center [144, 12] width 90 height 11
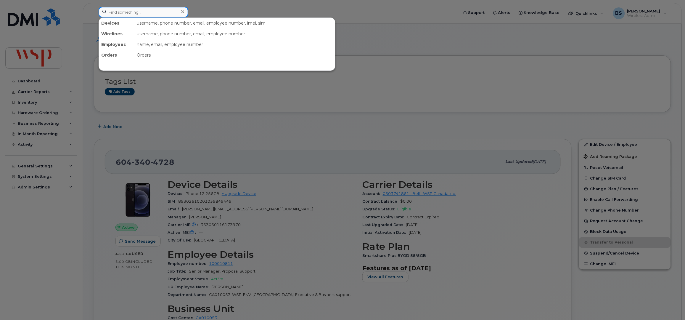
paste input "418-226-8814"
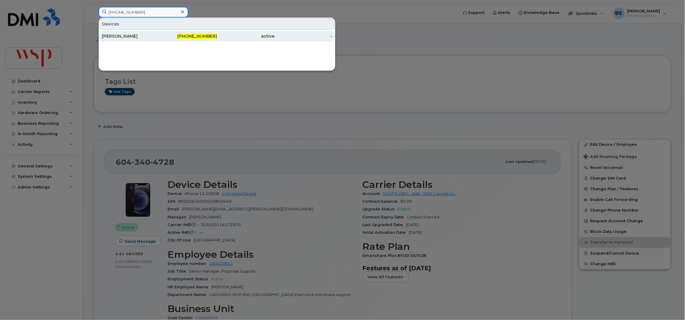
type input "418-226-8814"
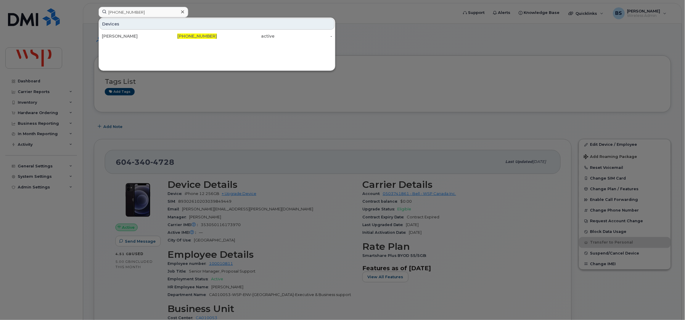
drag, startPoint x: 126, startPoint y: 36, endPoint x: 154, endPoint y: 43, distance: 29.0
click at [126, 36] on div "Alexandre Labbé" at bounding box center [131, 36] width 58 height 6
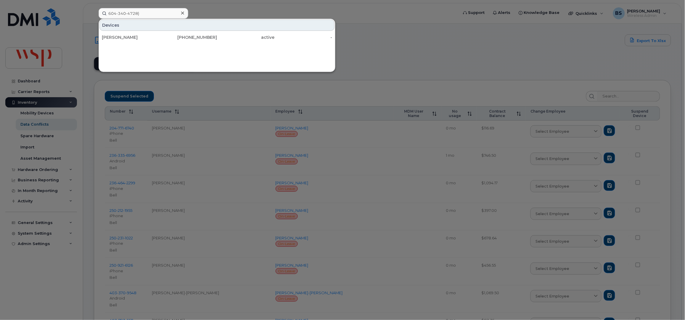
click at [94, 8] on div "604-340-4728) Devices Andrea Vigna 604-340-4728 active -" at bounding box center [276, 13] width 365 height 11
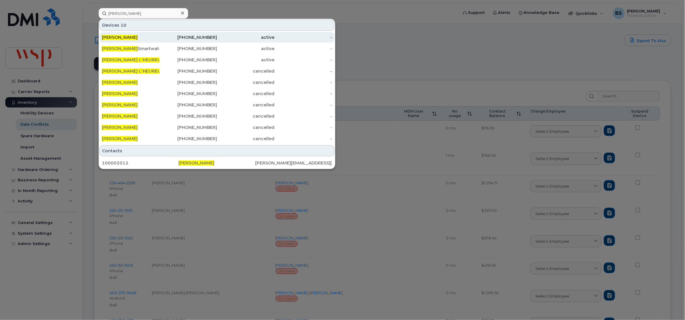
type input "[PERSON_NAME]"
click at [126, 38] on span "[PERSON_NAME]" at bounding box center [120, 37] width 36 height 5
